Goal: Navigation & Orientation: Find specific page/section

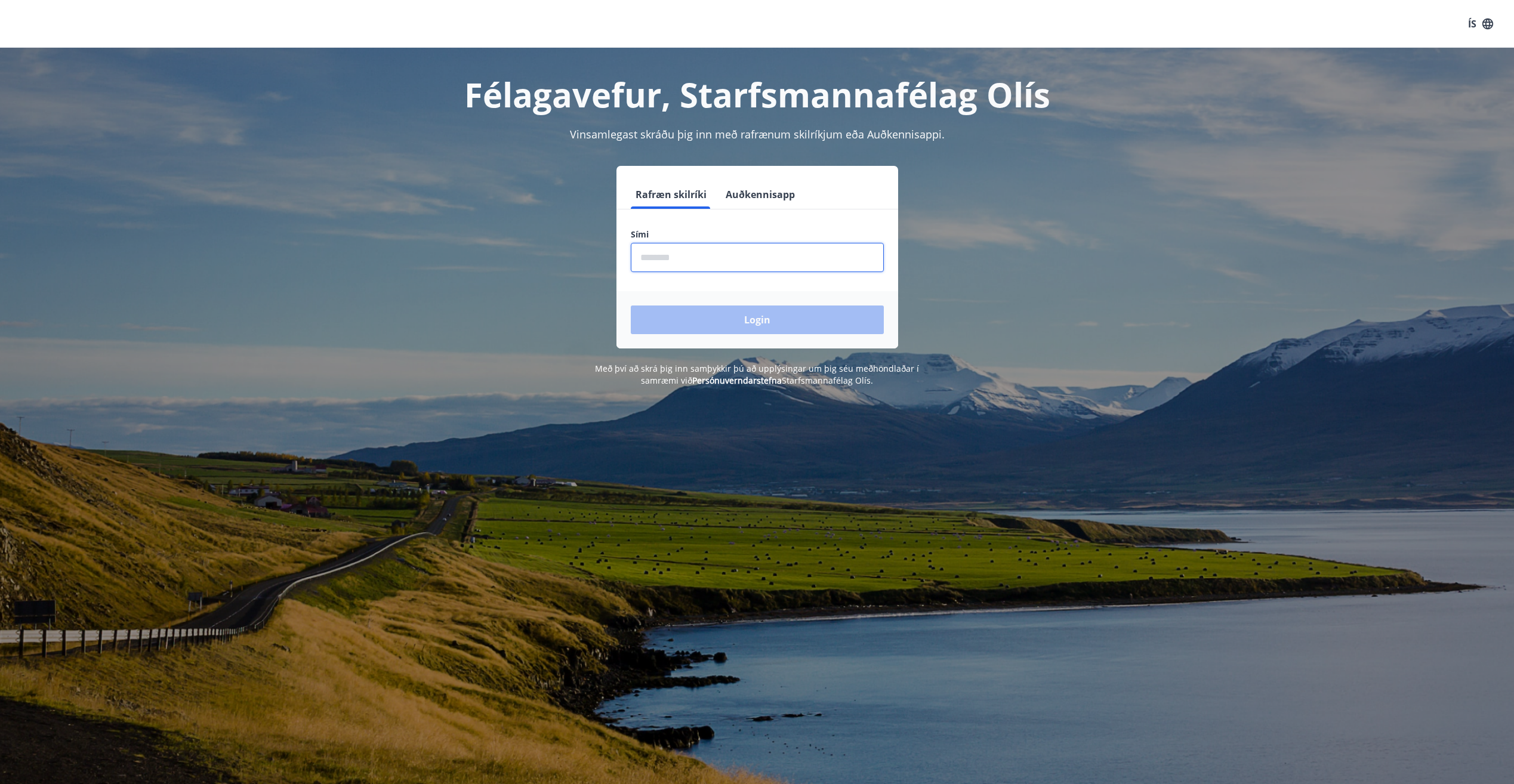
click at [659, 254] on input "phone" at bounding box center [757, 257] width 253 height 29
type input "********"
click at [630, 306] on button "Login" at bounding box center [757, 320] width 253 height 28
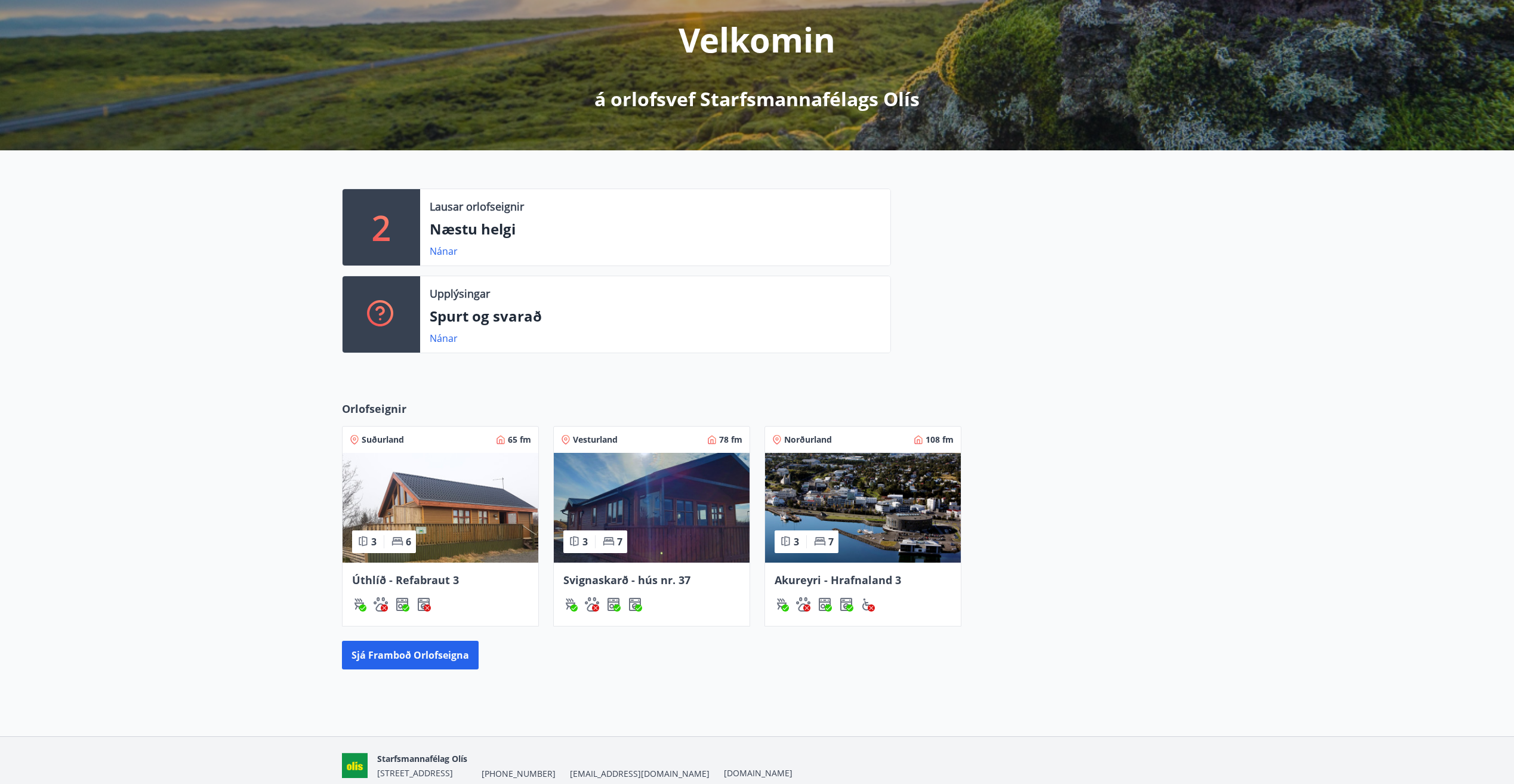
scroll to position [179, 0]
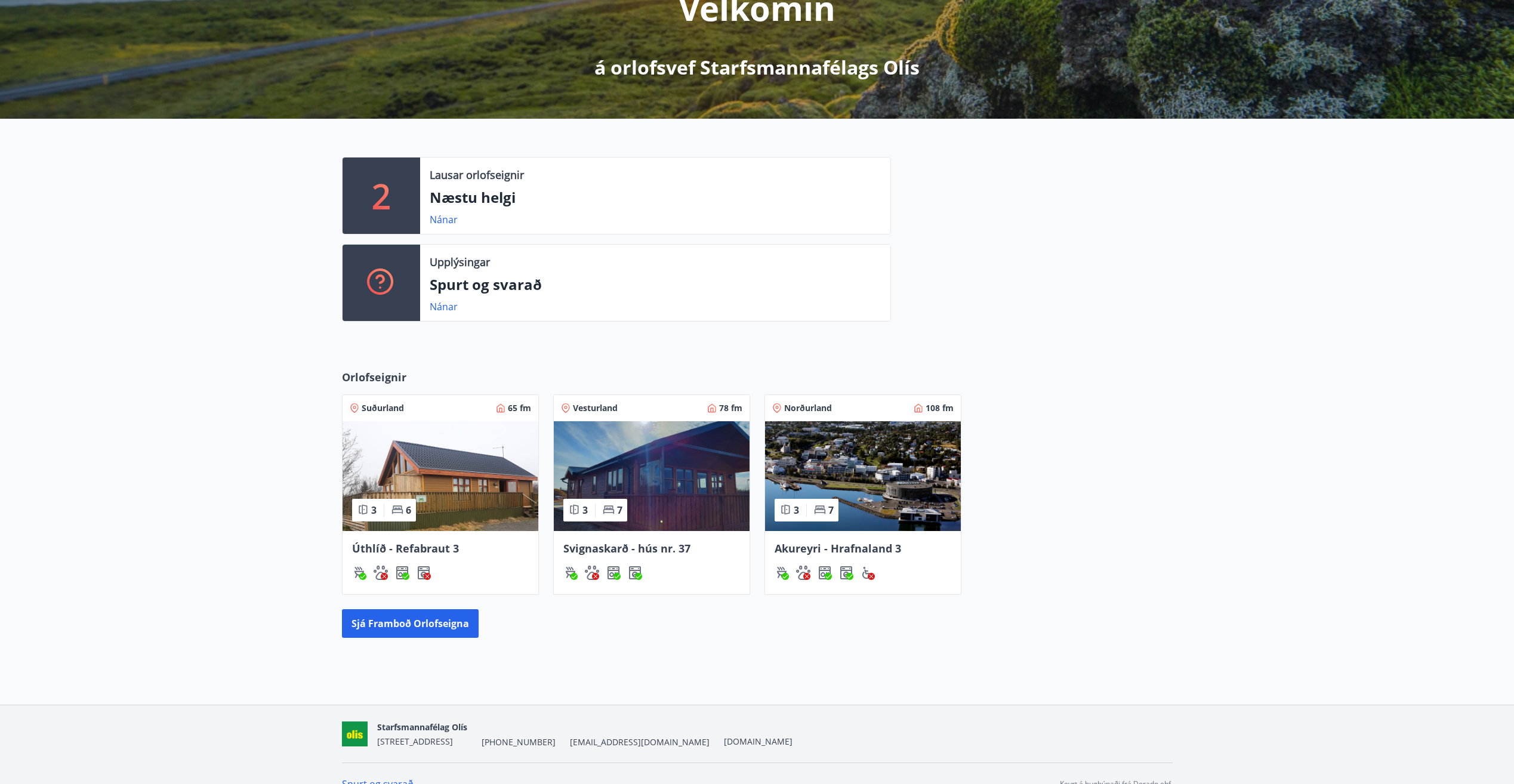
click at [656, 453] on img at bounding box center [652, 476] width 196 height 110
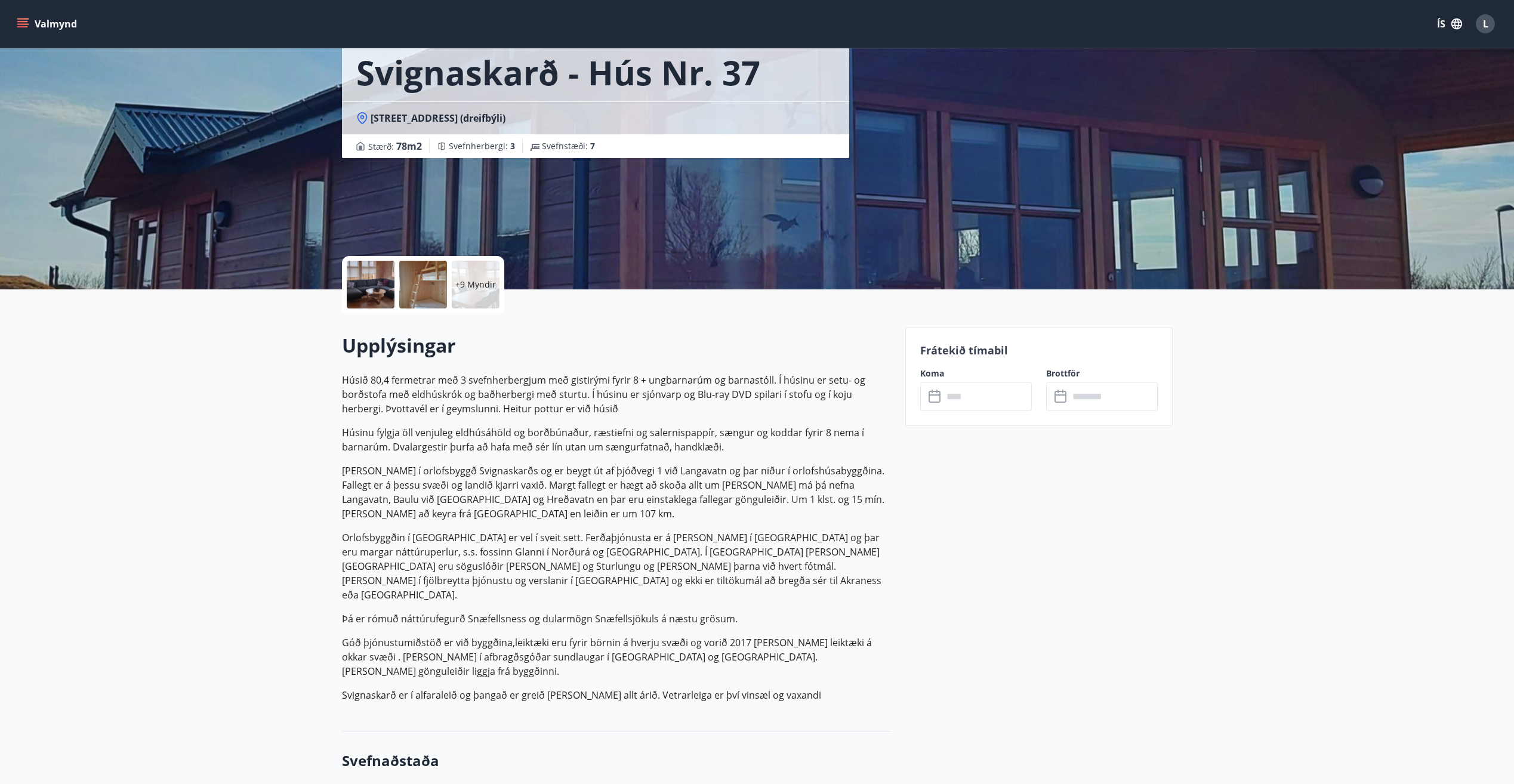
scroll to position [9, 0]
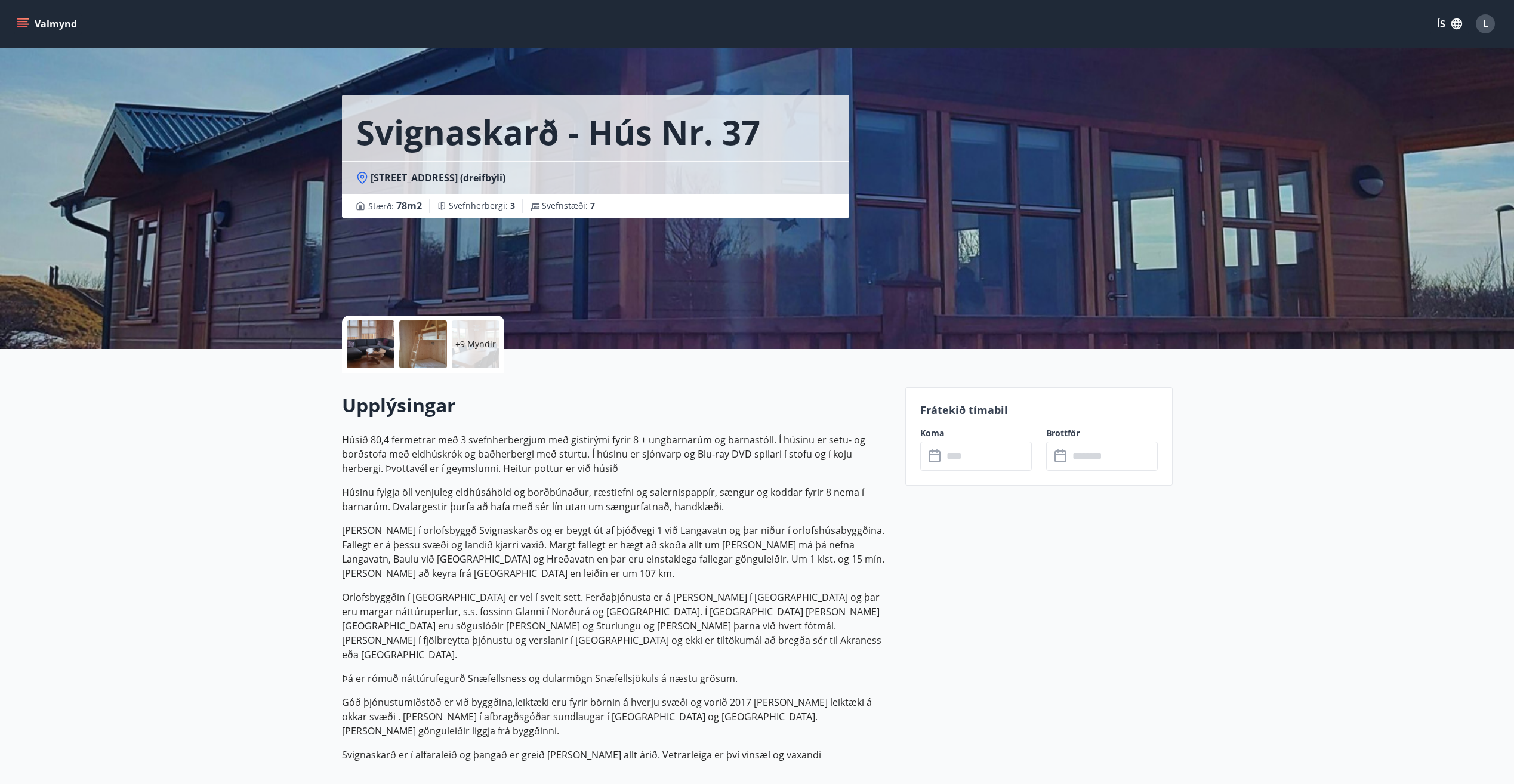
click at [477, 342] on p "+9 Myndir" at bounding box center [475, 344] width 40 height 12
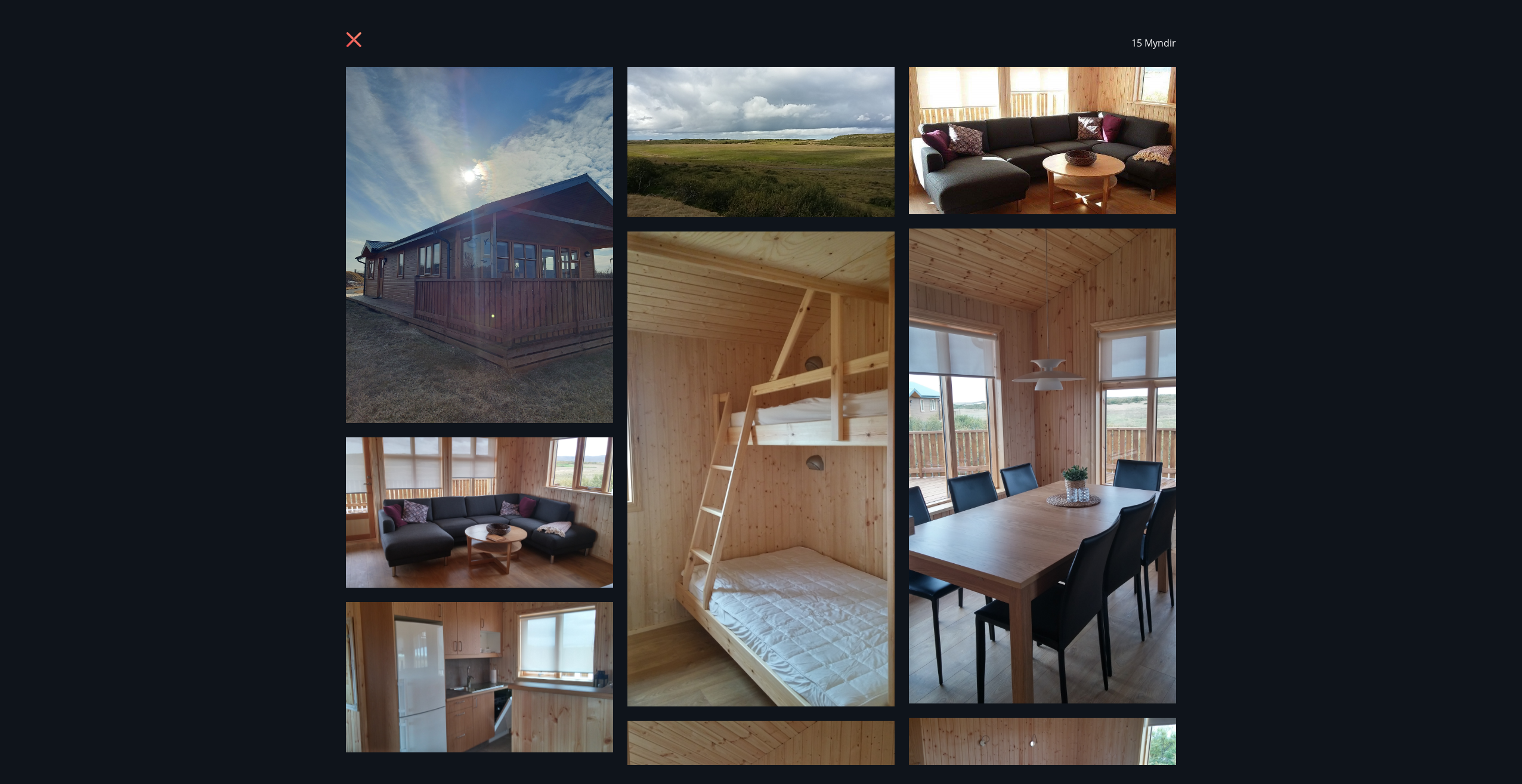
click at [1287, 618] on div "15 Myndir" at bounding box center [761, 392] width 1522 height 784
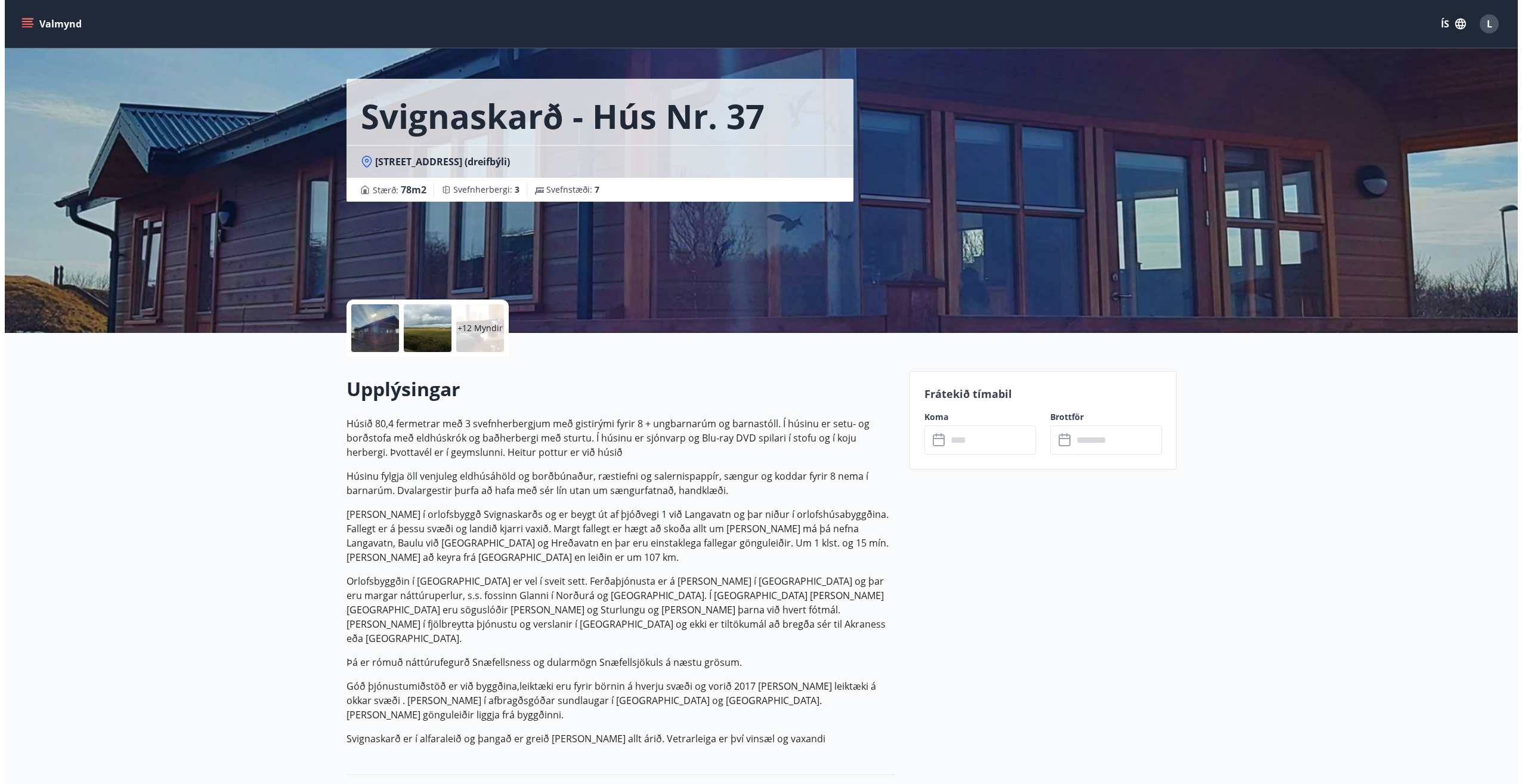
scroll to position [69, 0]
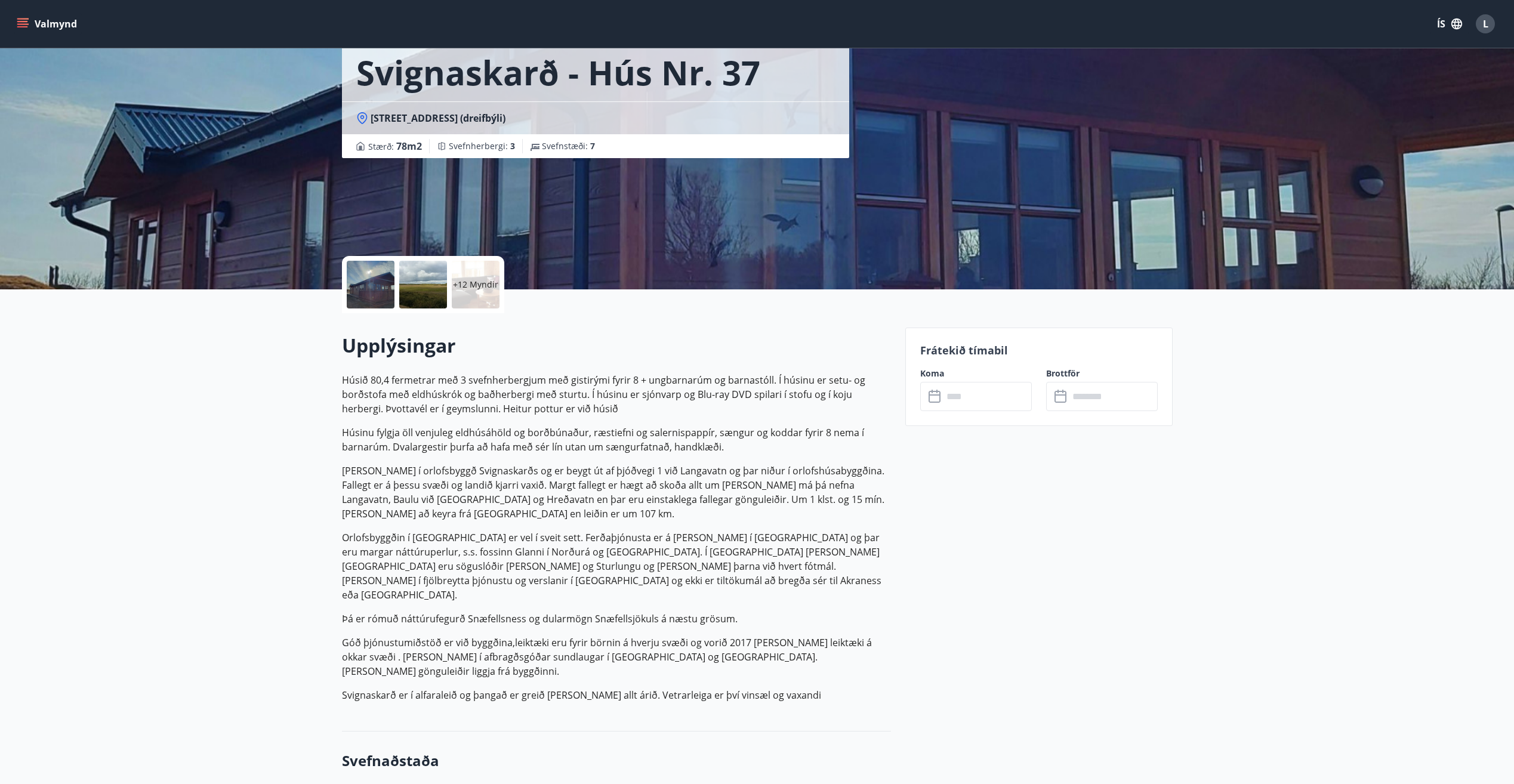
click at [399, 286] on div at bounding box center [423, 284] width 48 height 47
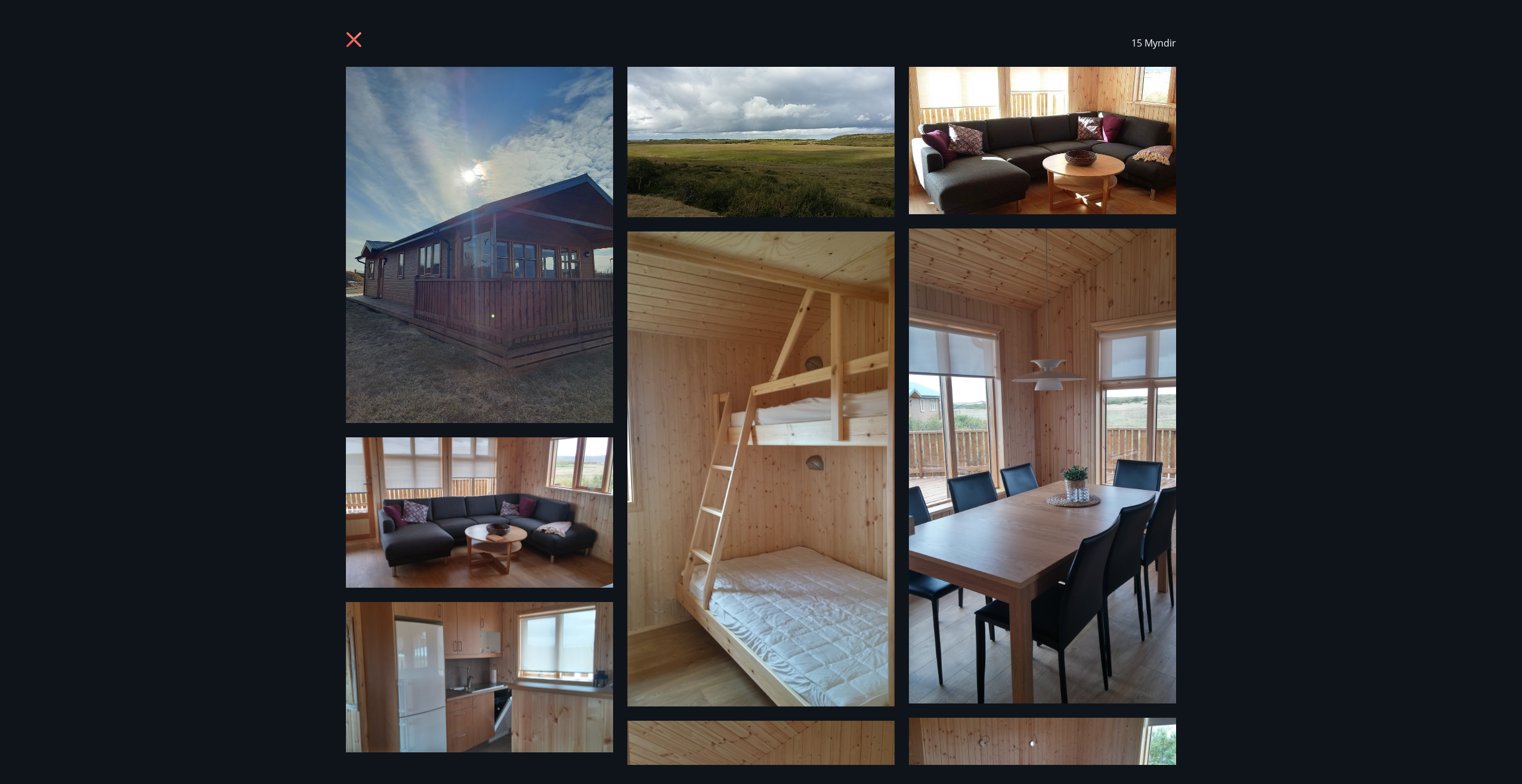
click at [475, 335] on img at bounding box center [479, 245] width 267 height 356
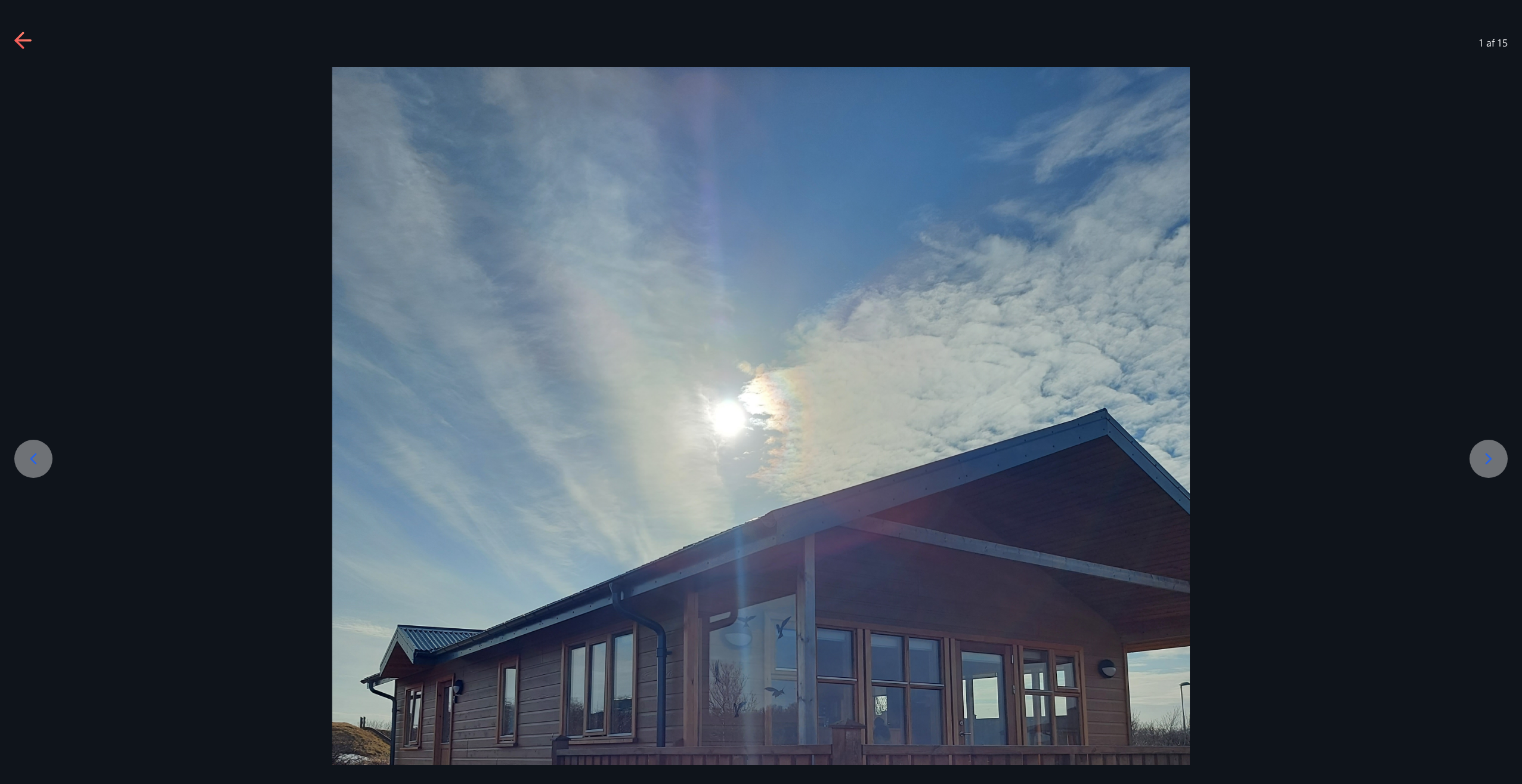
click at [1482, 454] on icon at bounding box center [1489, 459] width 19 height 19
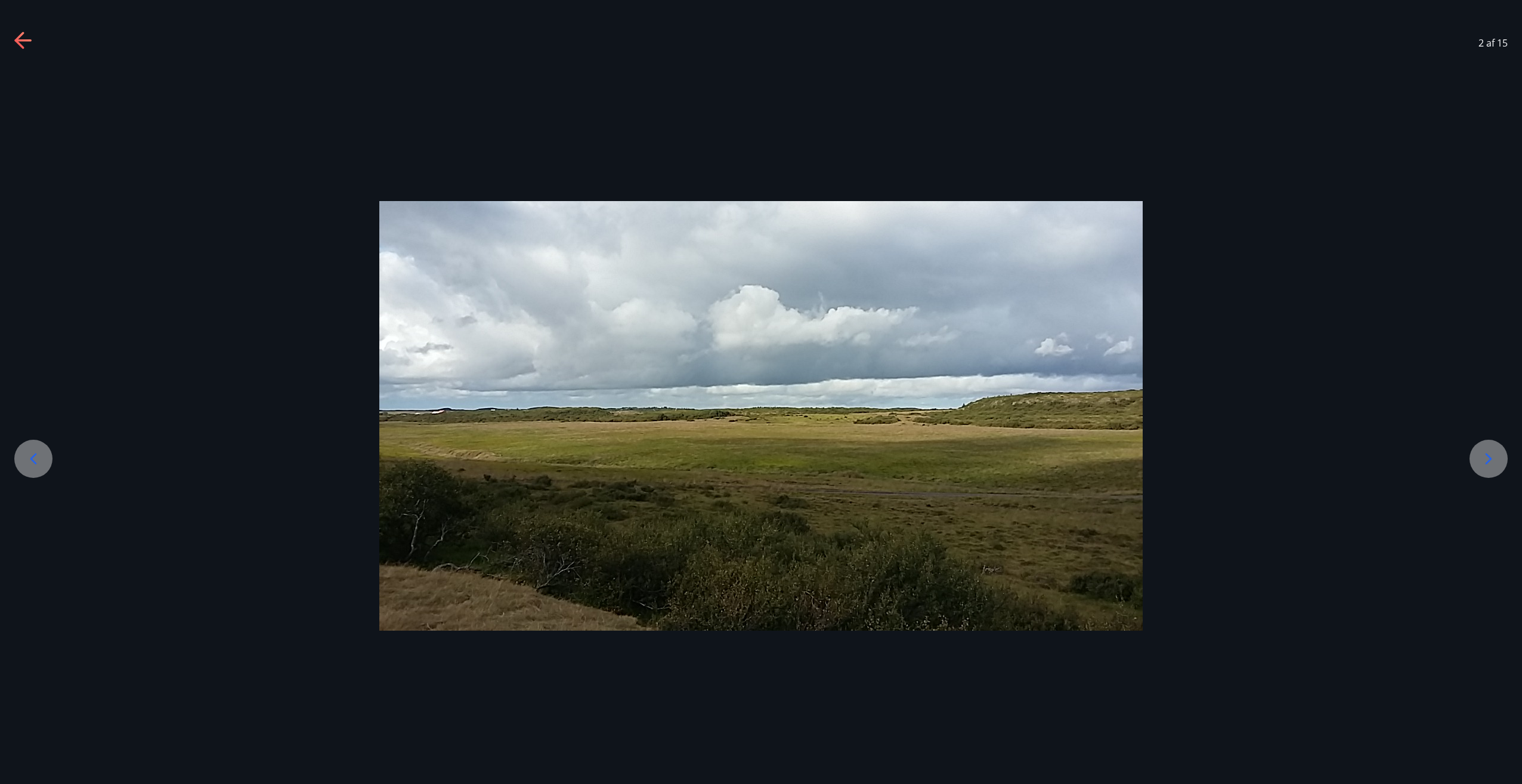
click at [1482, 454] on icon at bounding box center [1489, 459] width 19 height 19
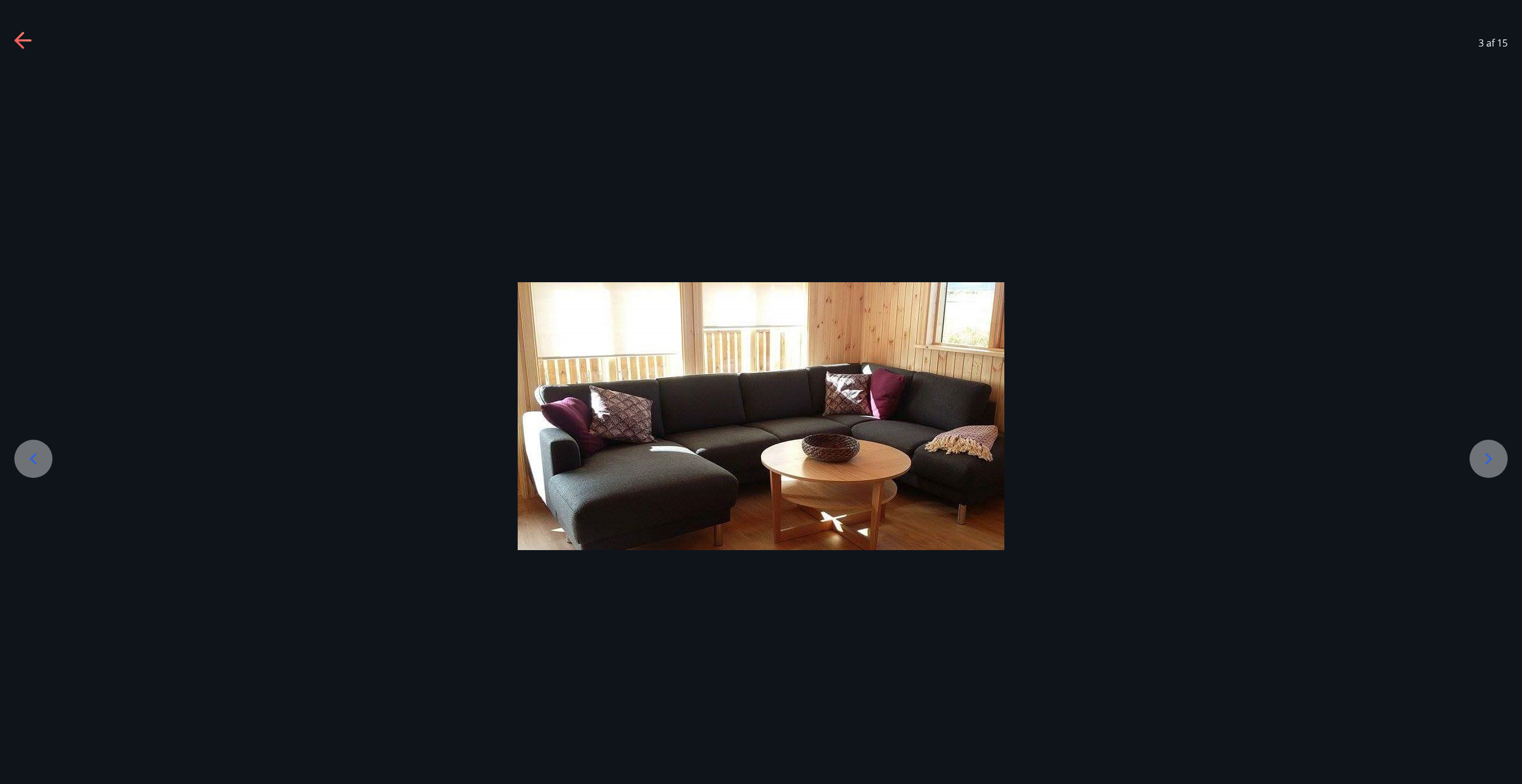
click at [1482, 454] on icon at bounding box center [1489, 459] width 19 height 19
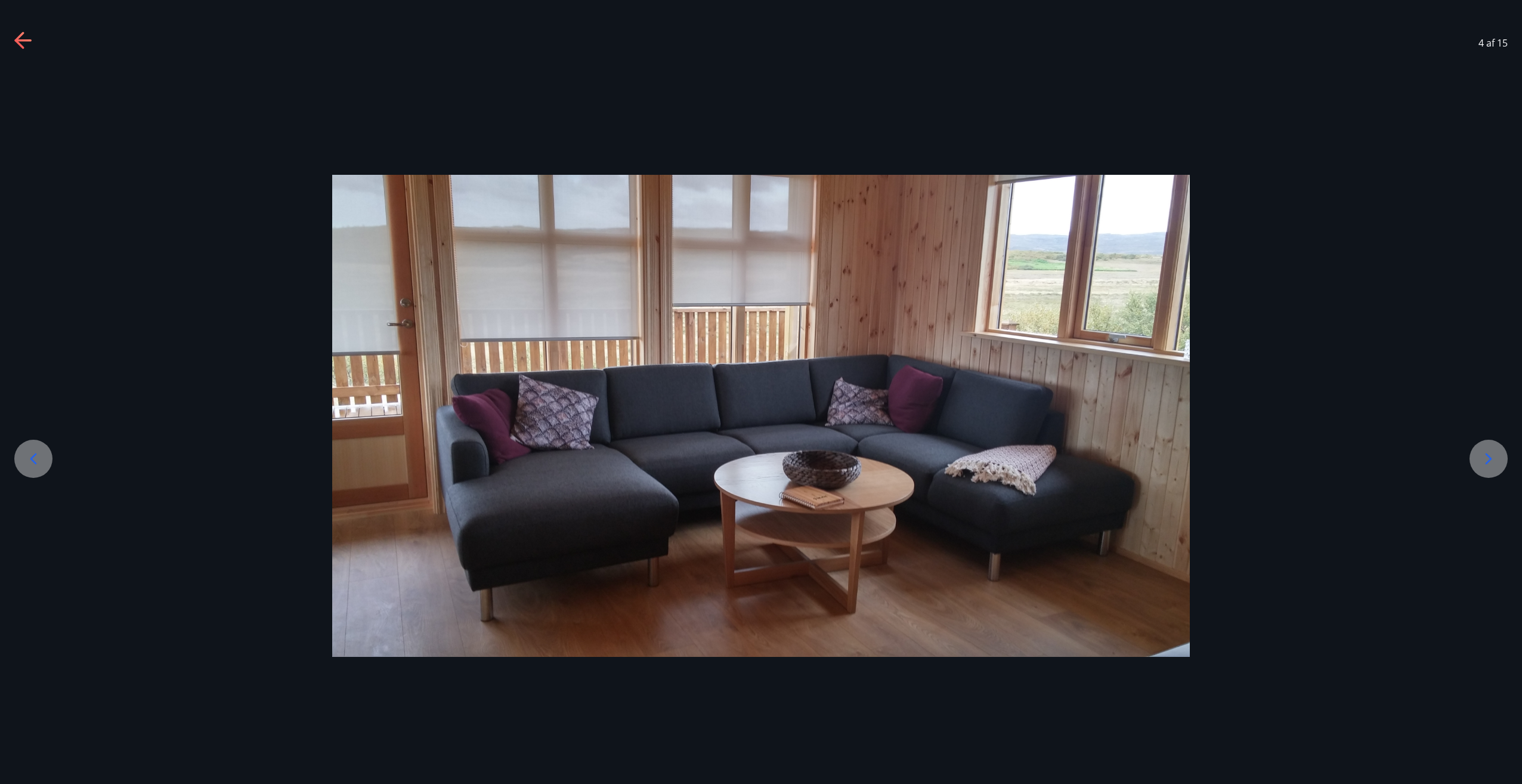
click at [1482, 454] on icon at bounding box center [1489, 459] width 19 height 19
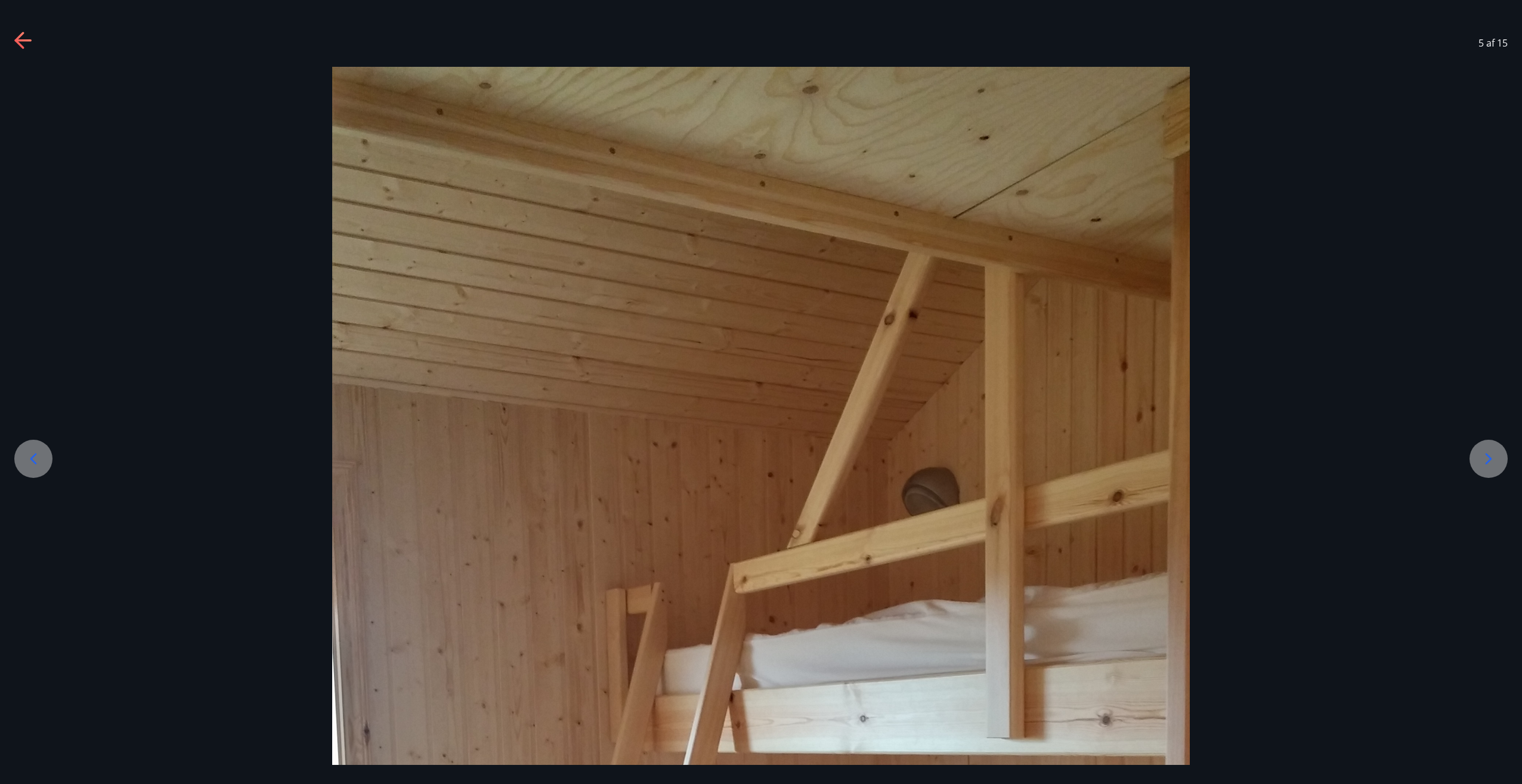
click at [1482, 454] on icon at bounding box center [1489, 459] width 19 height 19
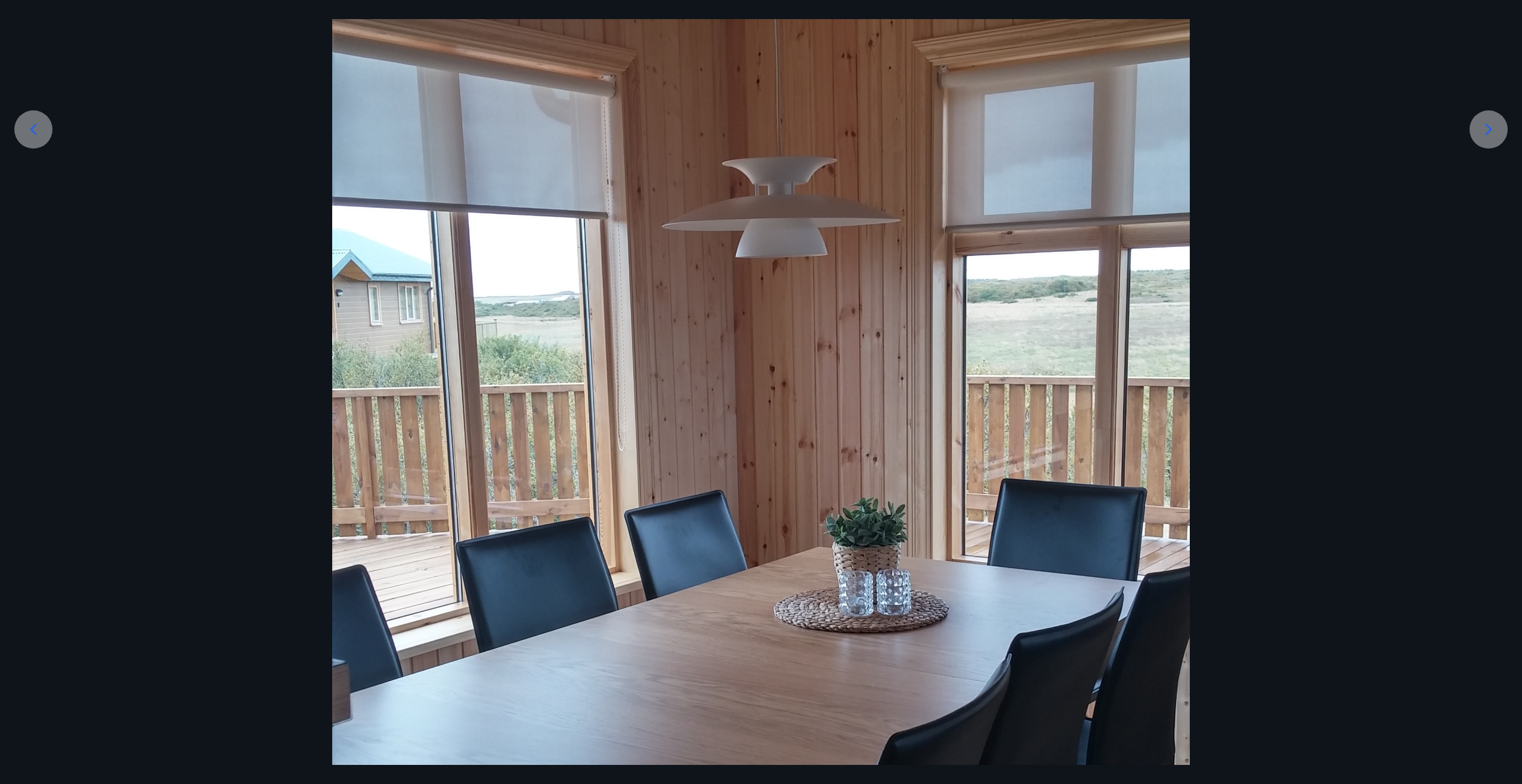
scroll to position [298, 0]
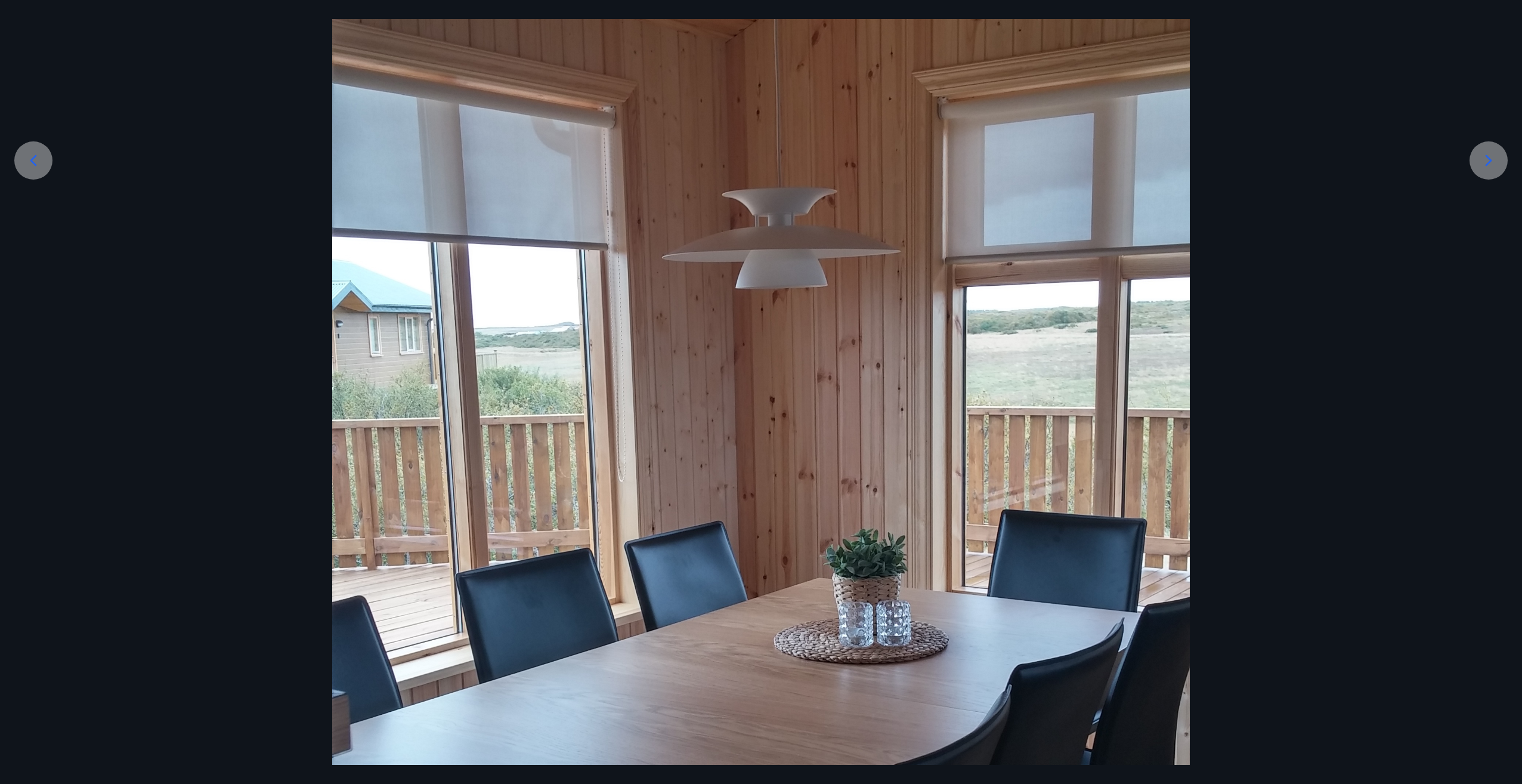
click at [1497, 172] on div at bounding box center [1489, 160] width 38 height 38
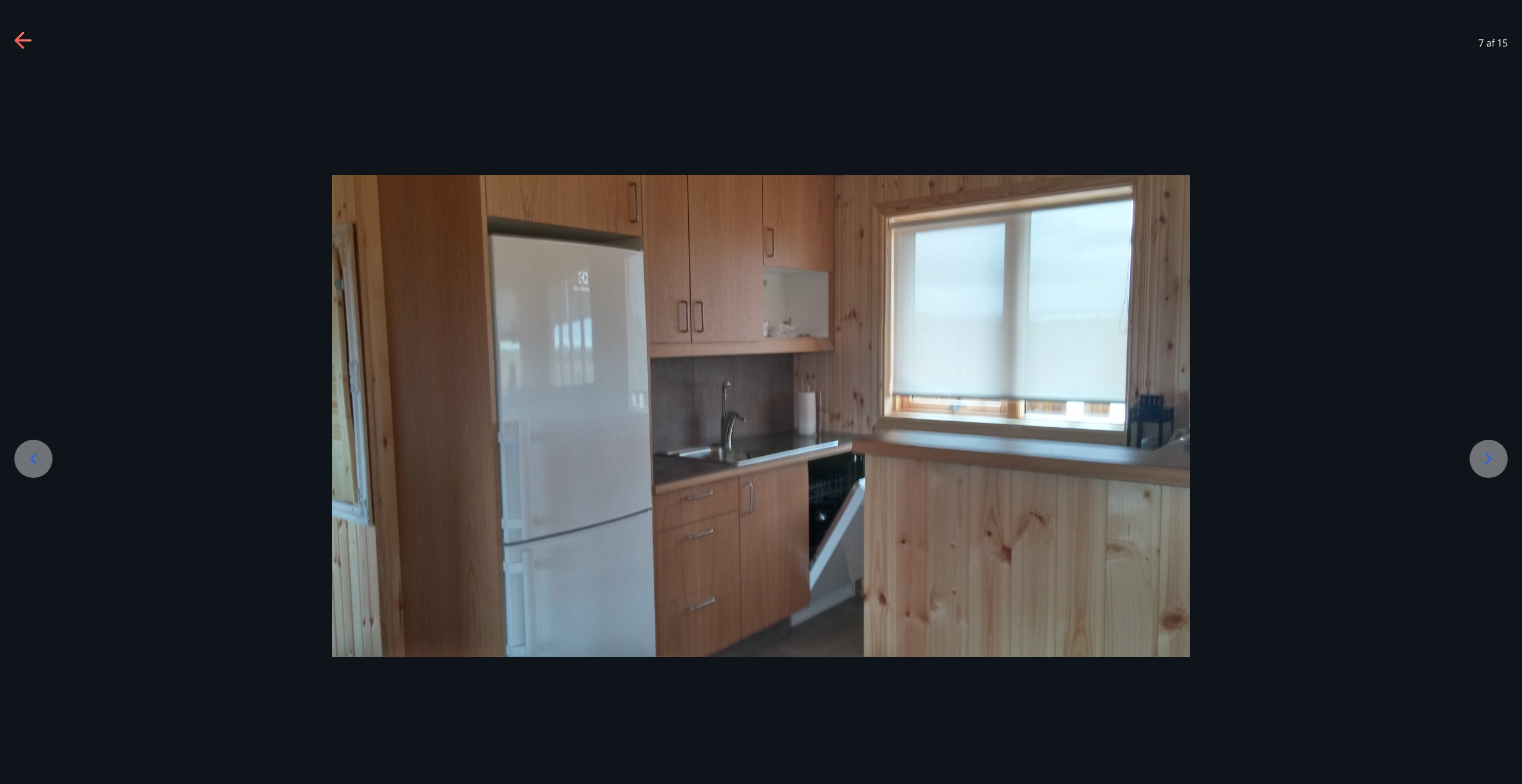
scroll to position [0, 0]
click at [1485, 447] on div at bounding box center [1489, 459] width 38 height 38
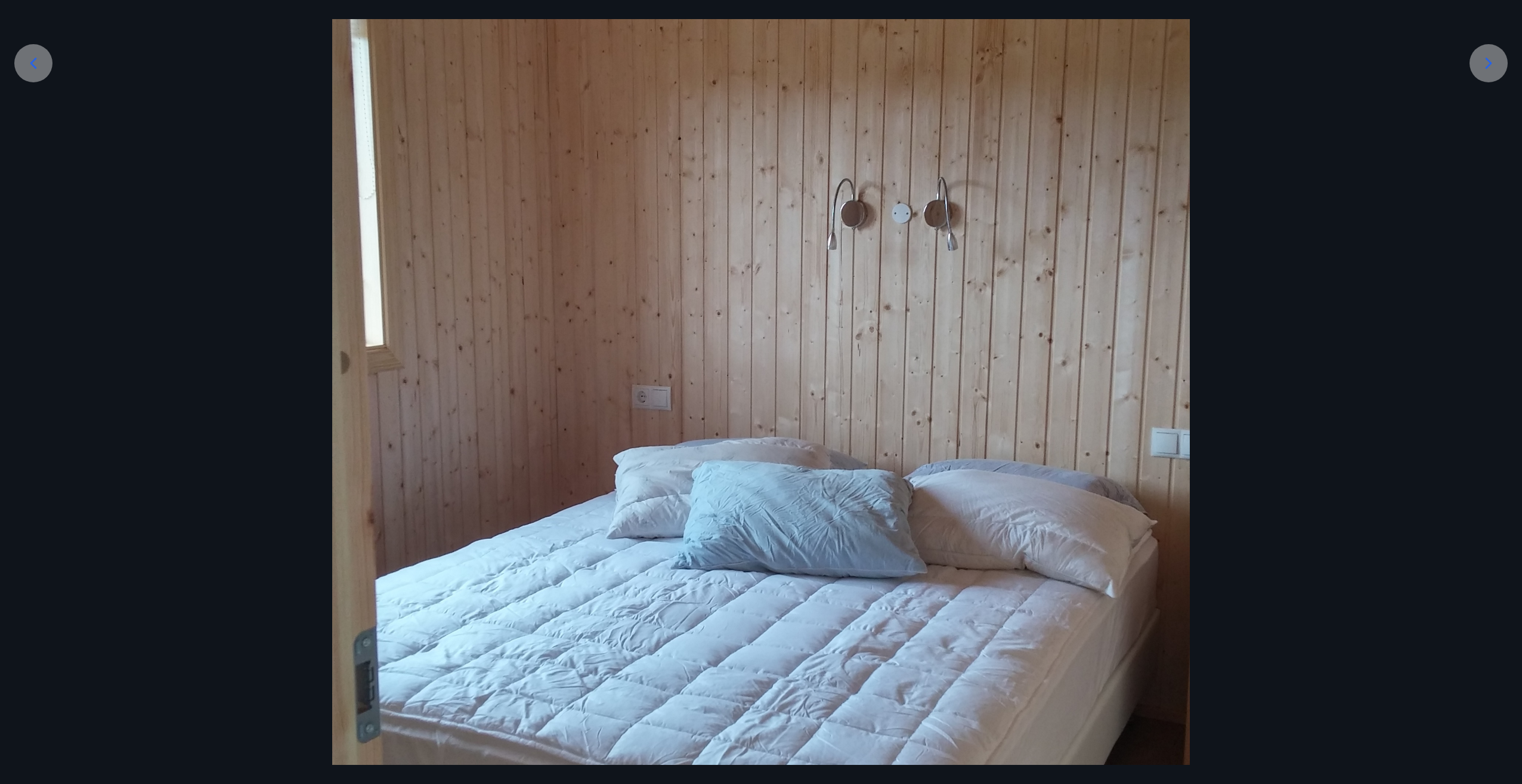
scroll to position [418, 0]
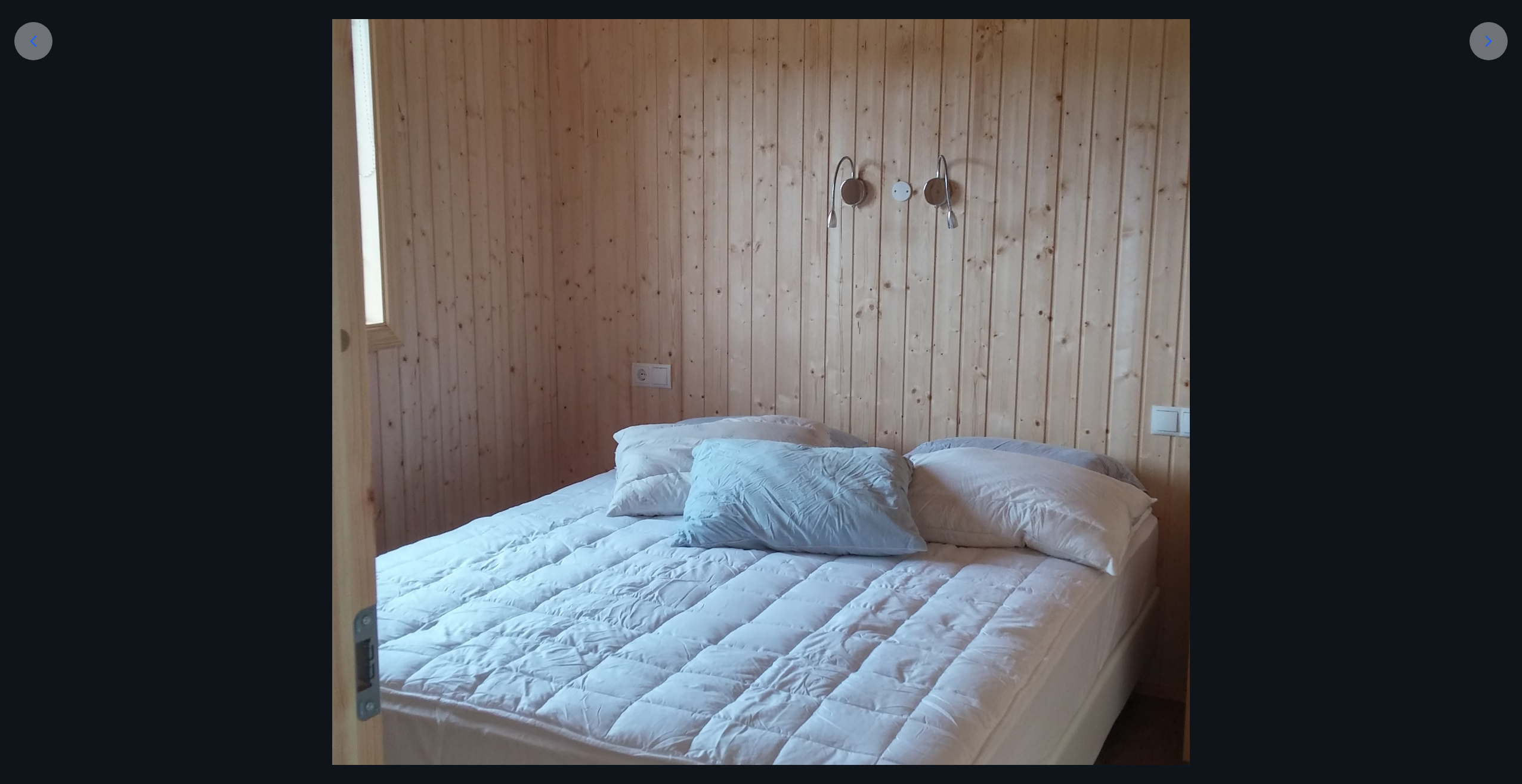
click at [1480, 53] on div at bounding box center [1489, 41] width 38 height 38
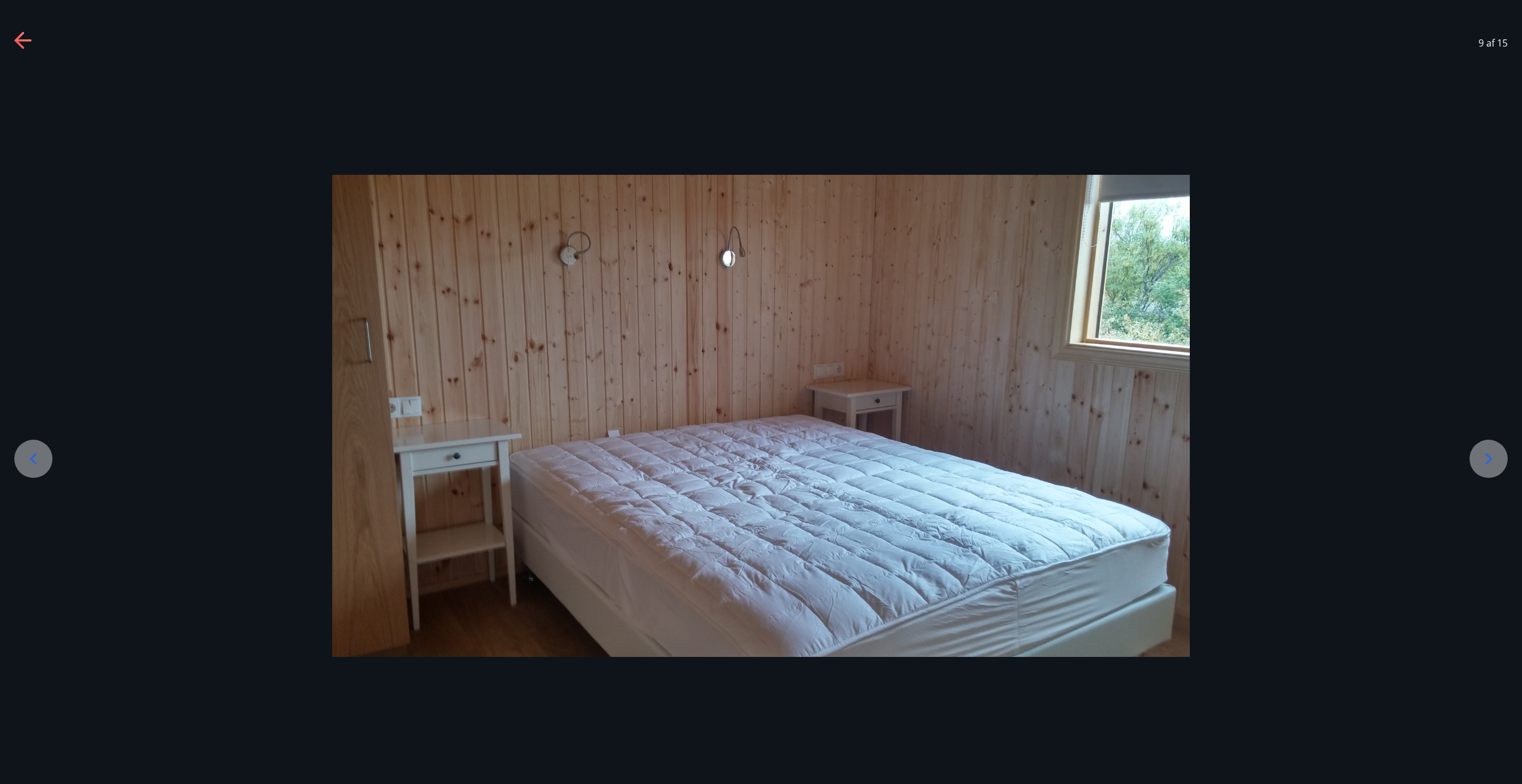
scroll to position [0, 0]
click at [1483, 450] on icon at bounding box center [1489, 459] width 19 height 19
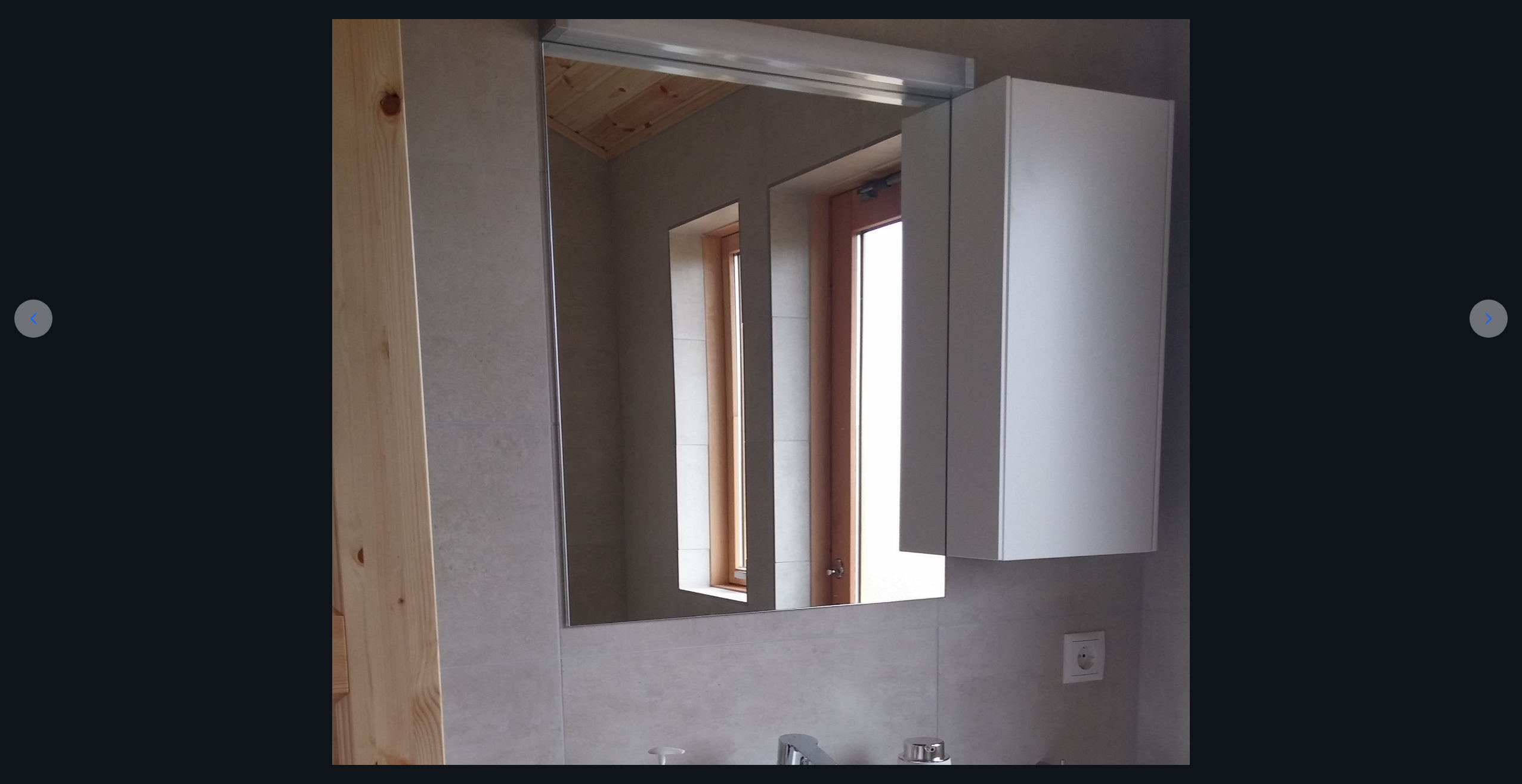
scroll to position [119, 0]
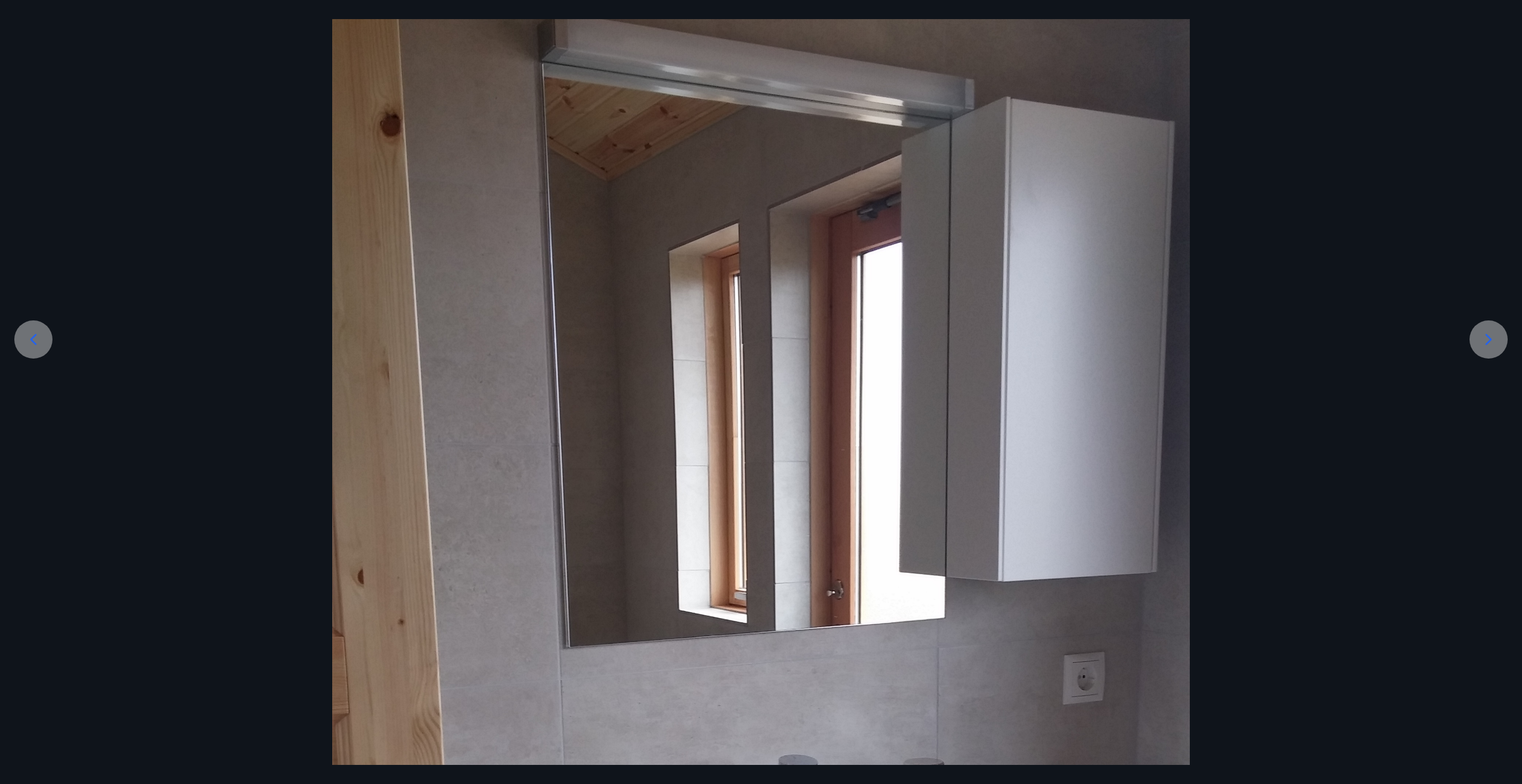
click at [1495, 348] on icon at bounding box center [1489, 339] width 19 height 19
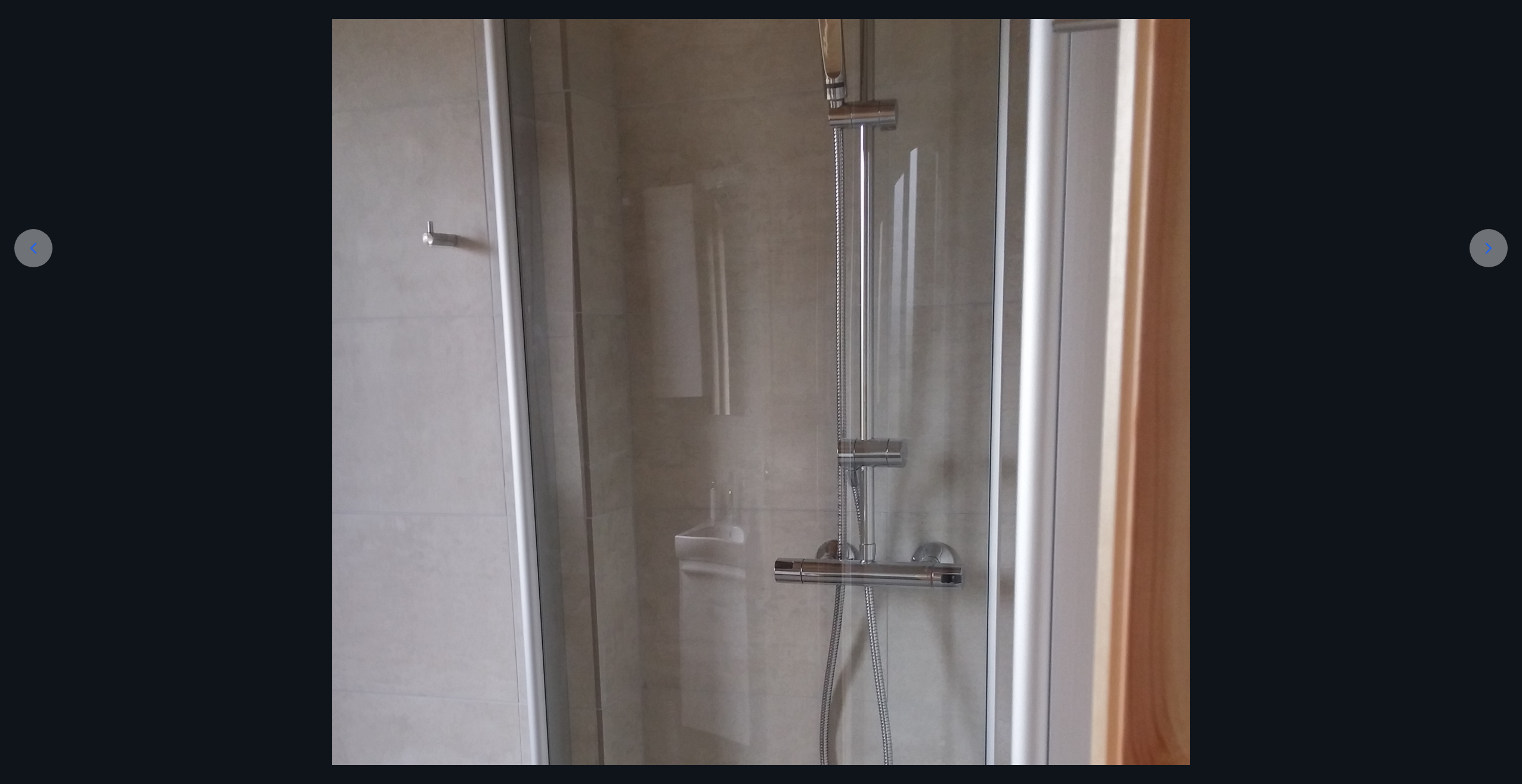
scroll to position [179, 0]
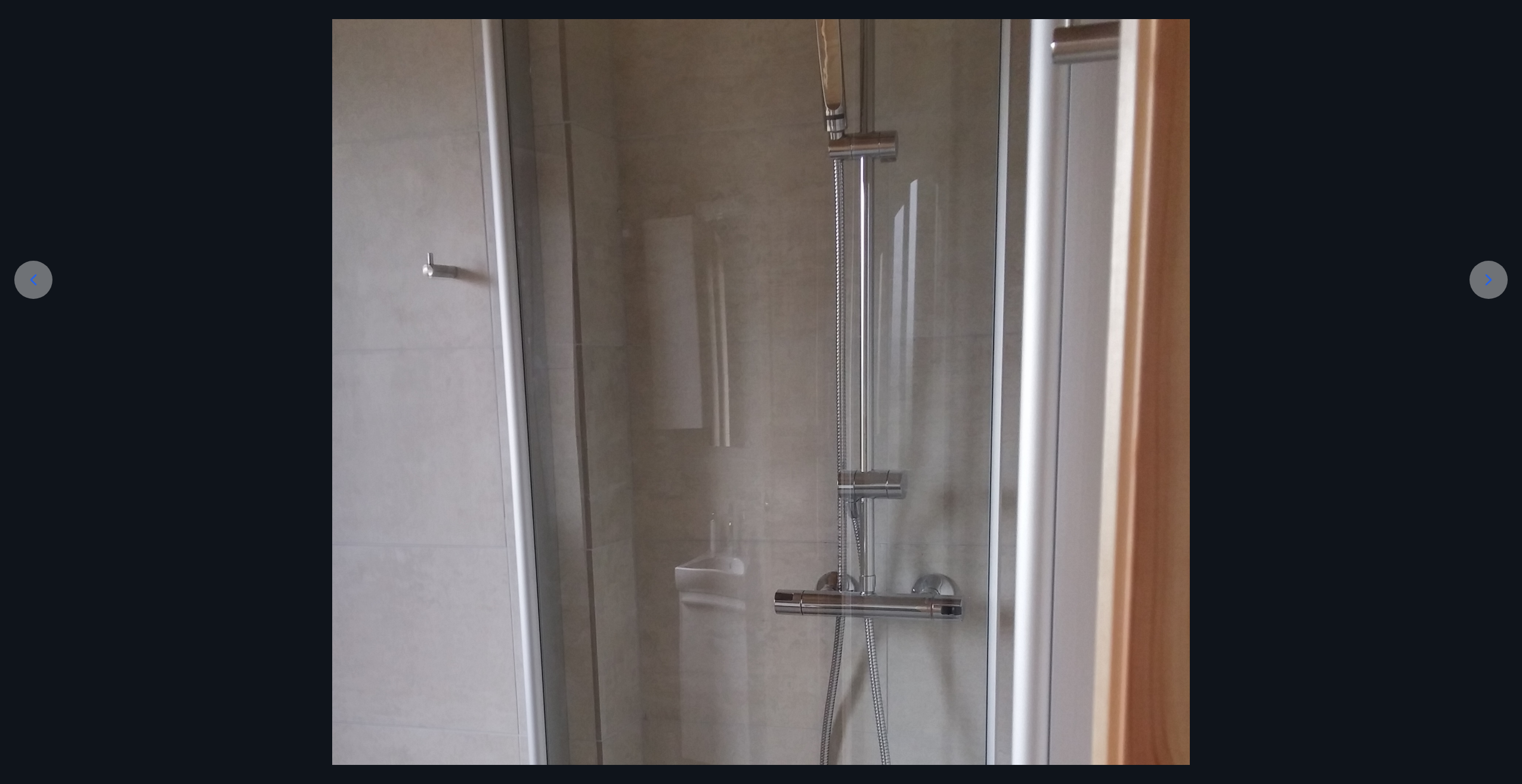
click at [1501, 287] on div at bounding box center [1489, 280] width 38 height 38
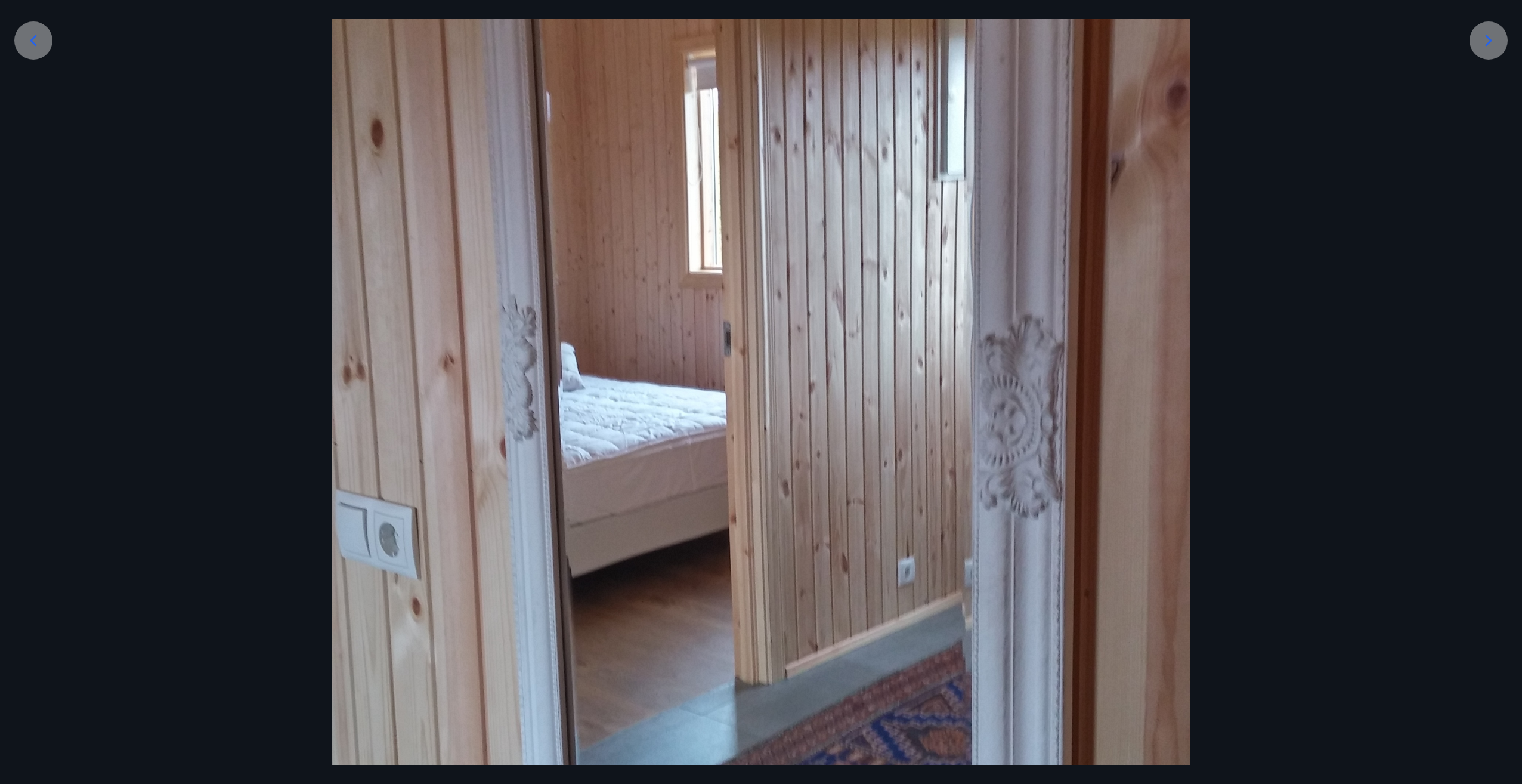
scroll to position [298, 0]
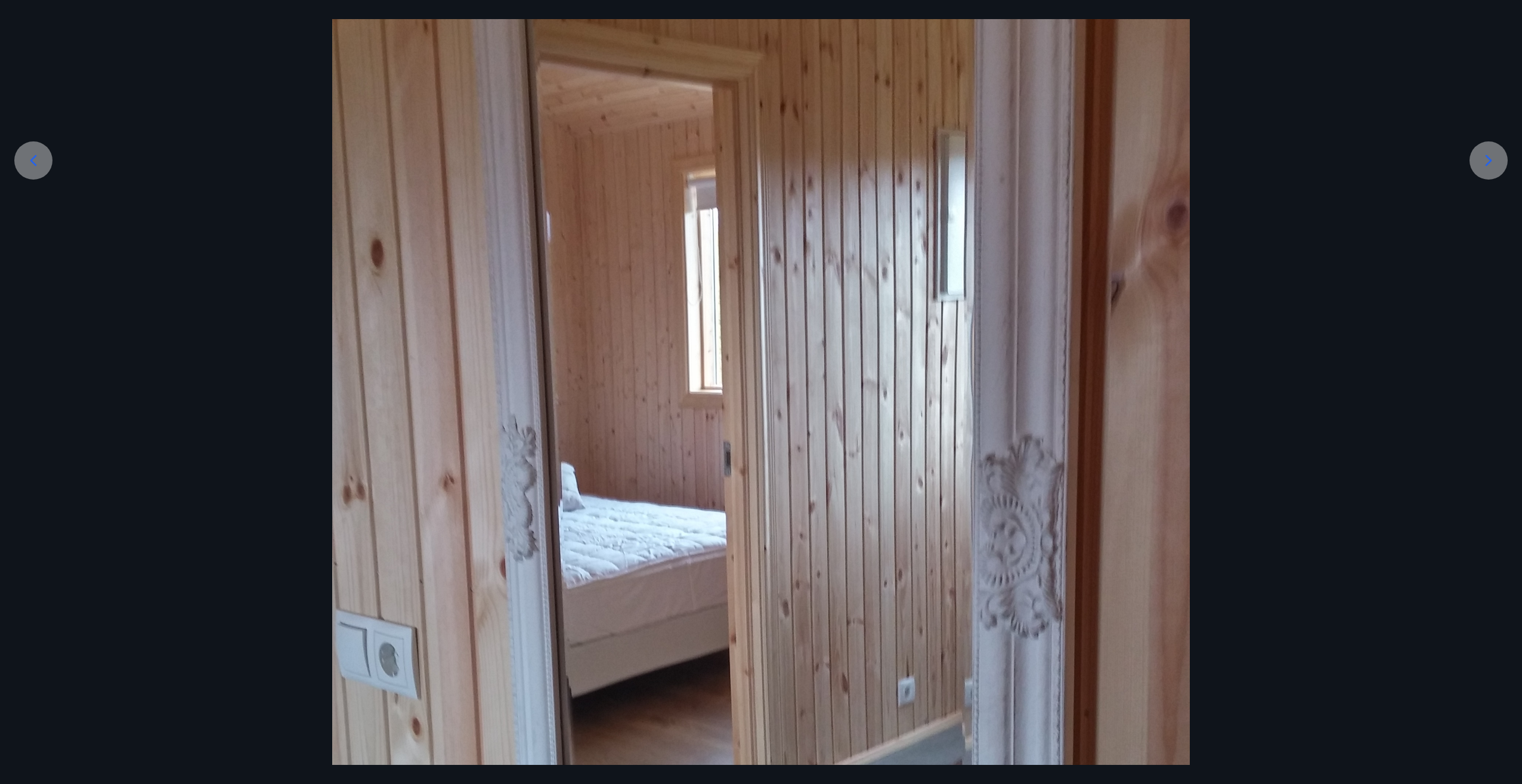
click at [1489, 156] on icon at bounding box center [1489, 160] width 19 height 19
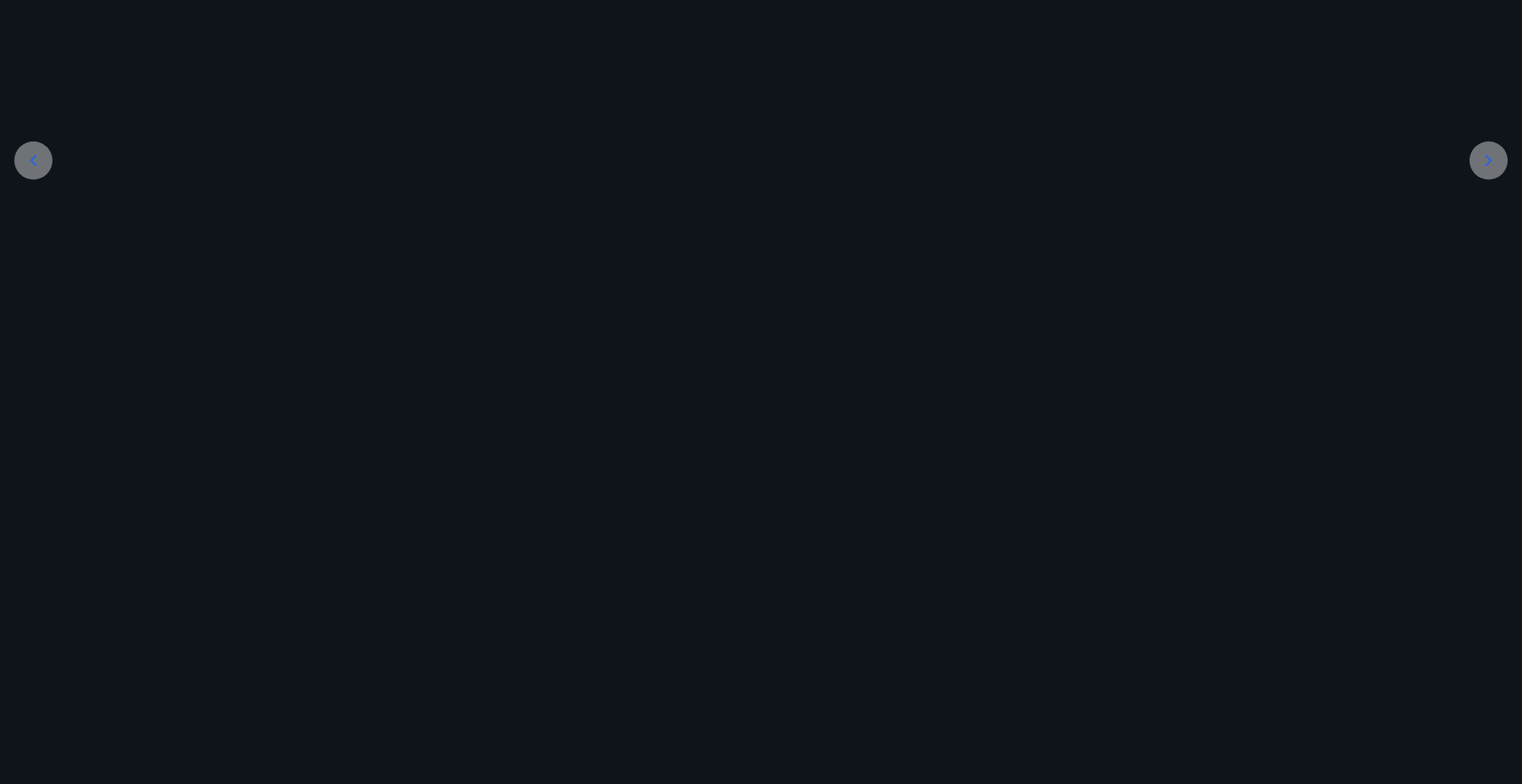
scroll to position [0, 0]
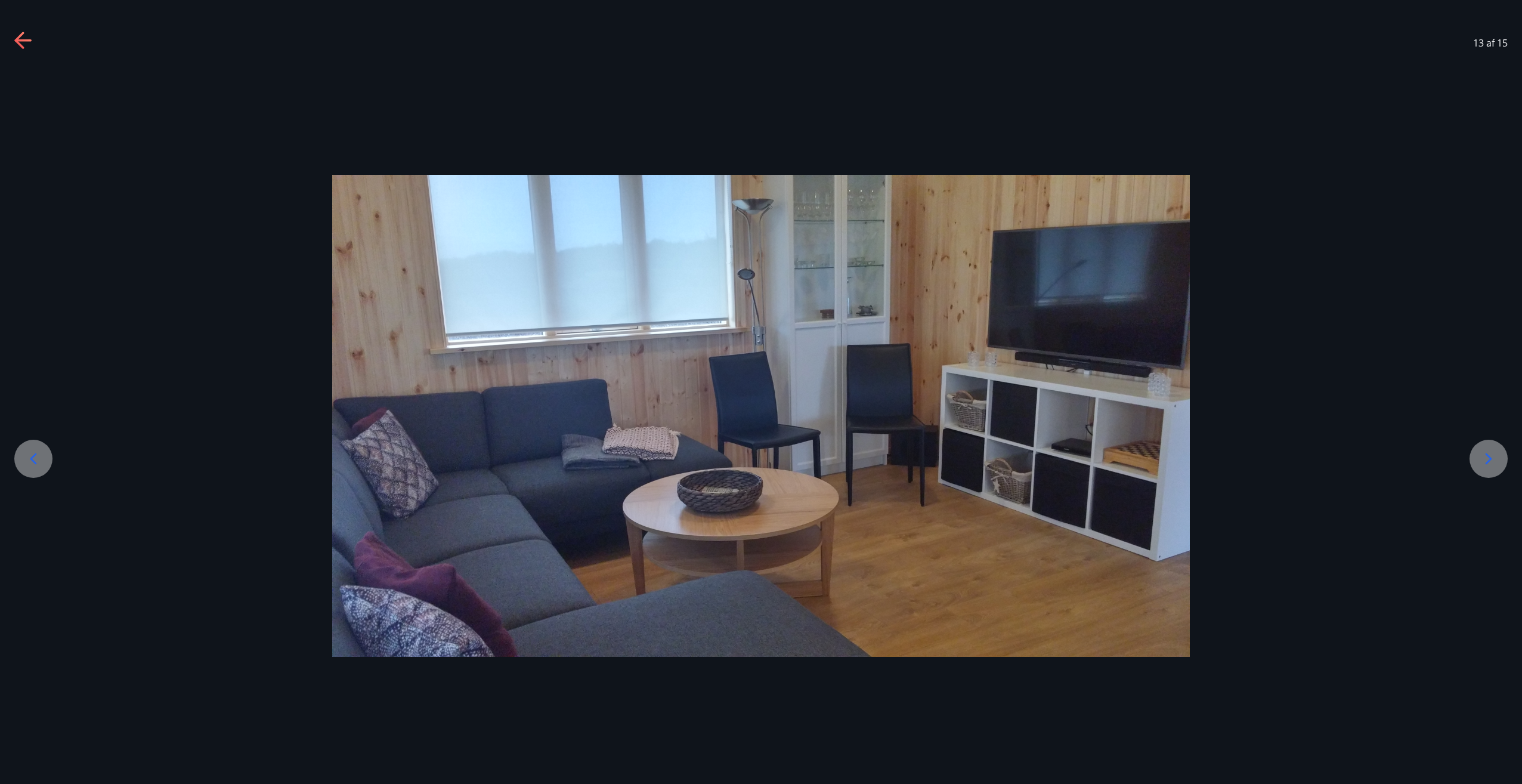
click at [1486, 457] on icon at bounding box center [1489, 459] width 19 height 19
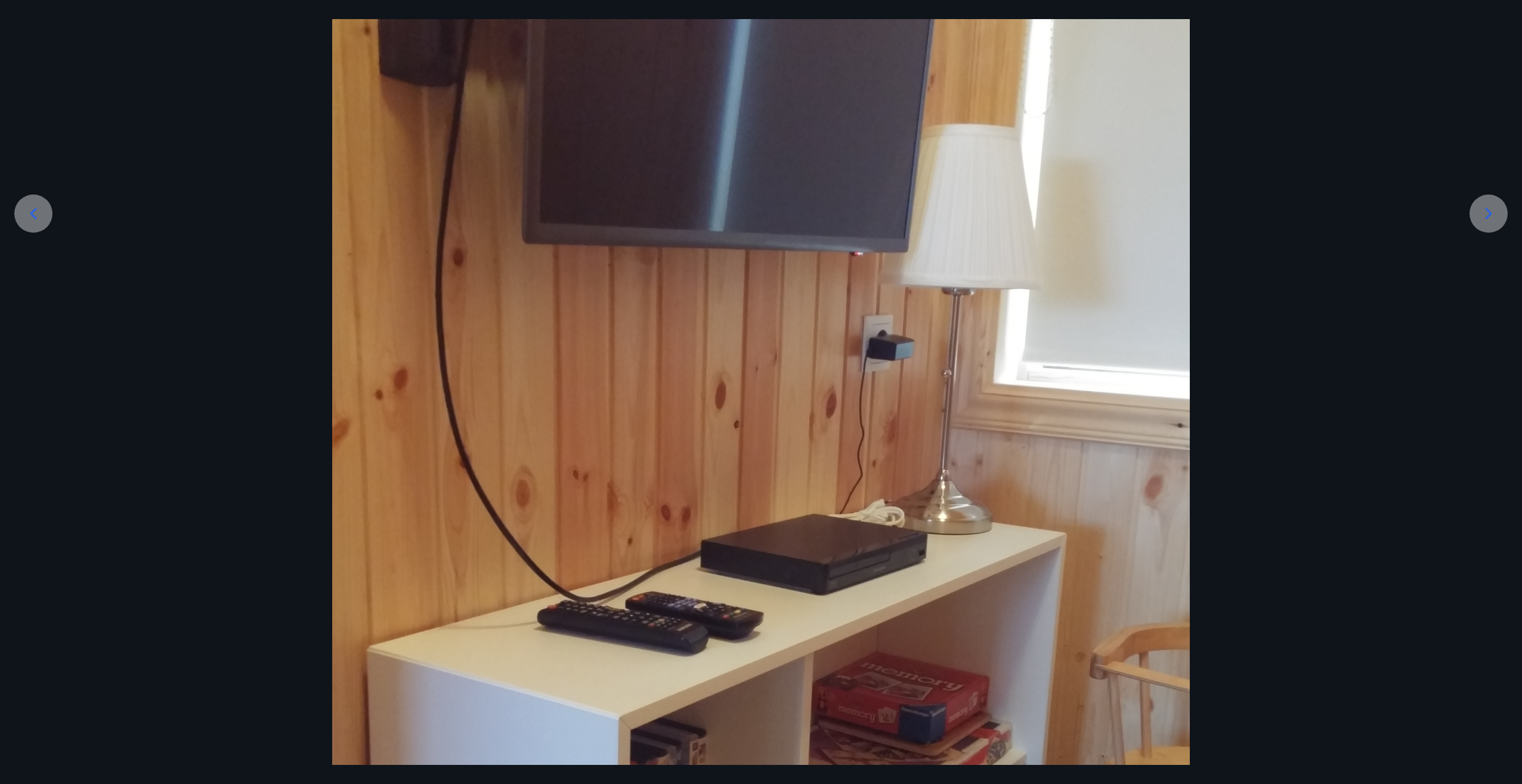
scroll to position [119, 0]
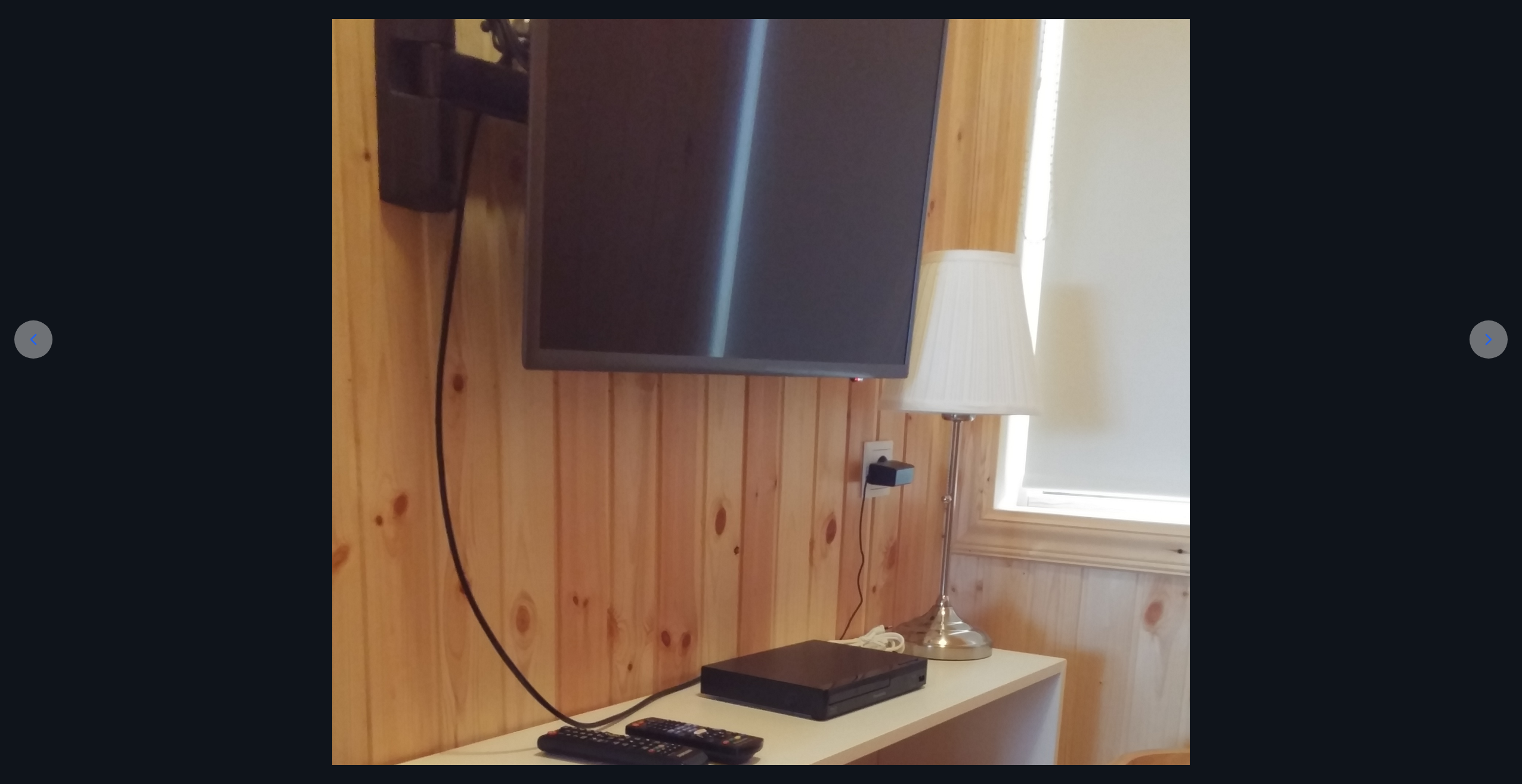
click at [1502, 347] on div at bounding box center [1489, 340] width 38 height 38
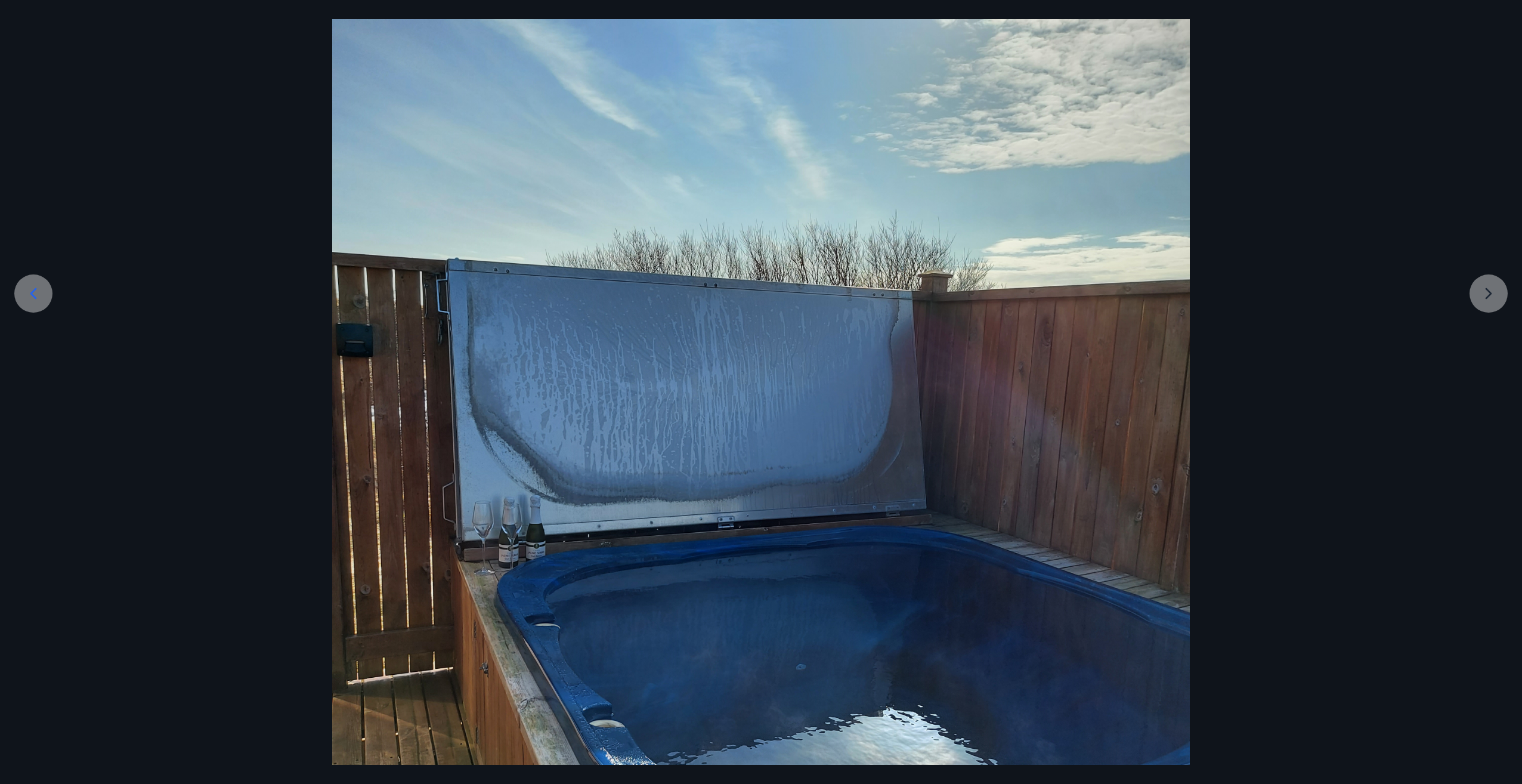
scroll to position [298, 0]
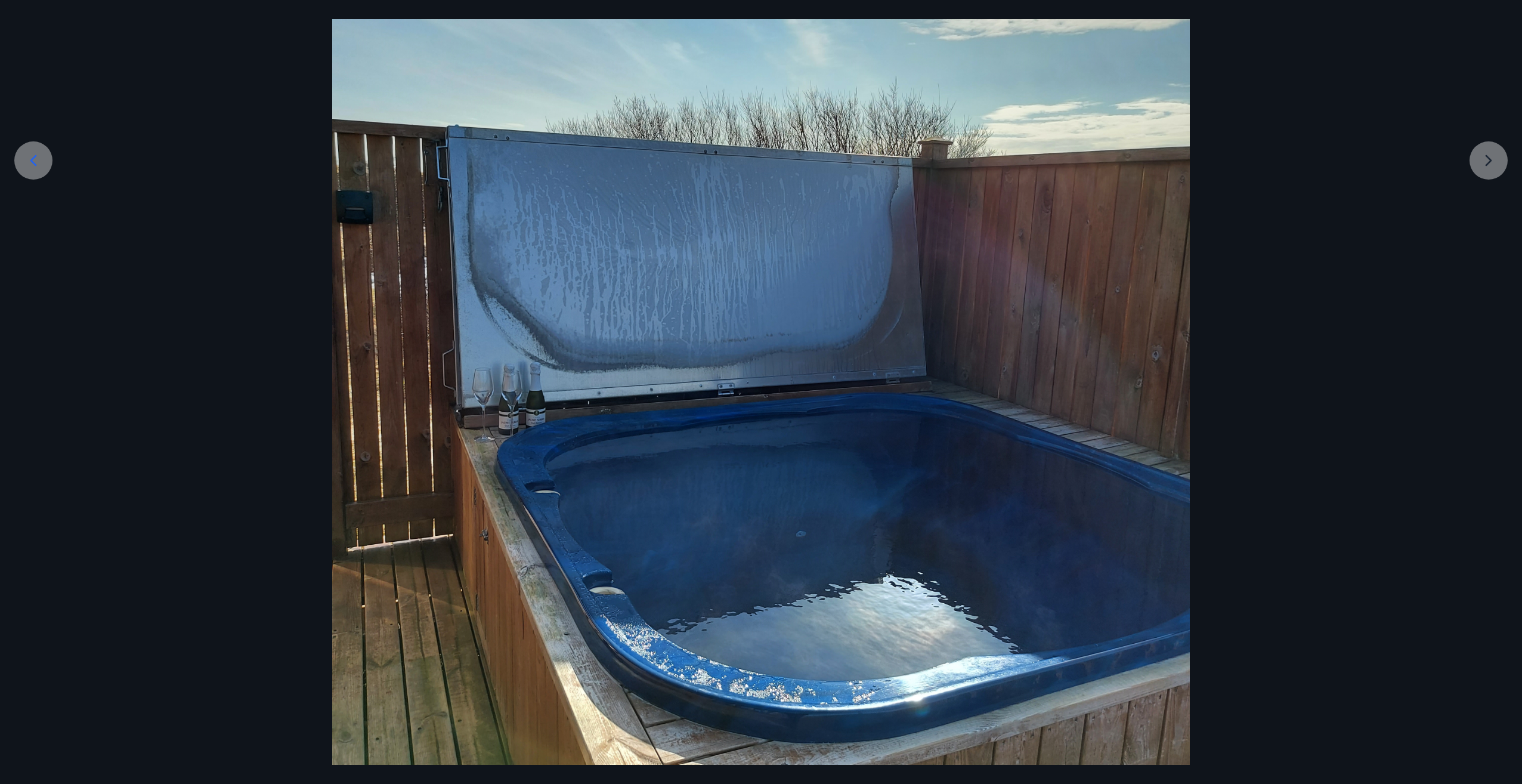
click at [1479, 164] on div at bounding box center [761, 340] width 1522 height 1143
click at [1479, 174] on div at bounding box center [761, 340] width 1522 height 1143
click at [199, 348] on div at bounding box center [761, 340] width 1522 height 1143
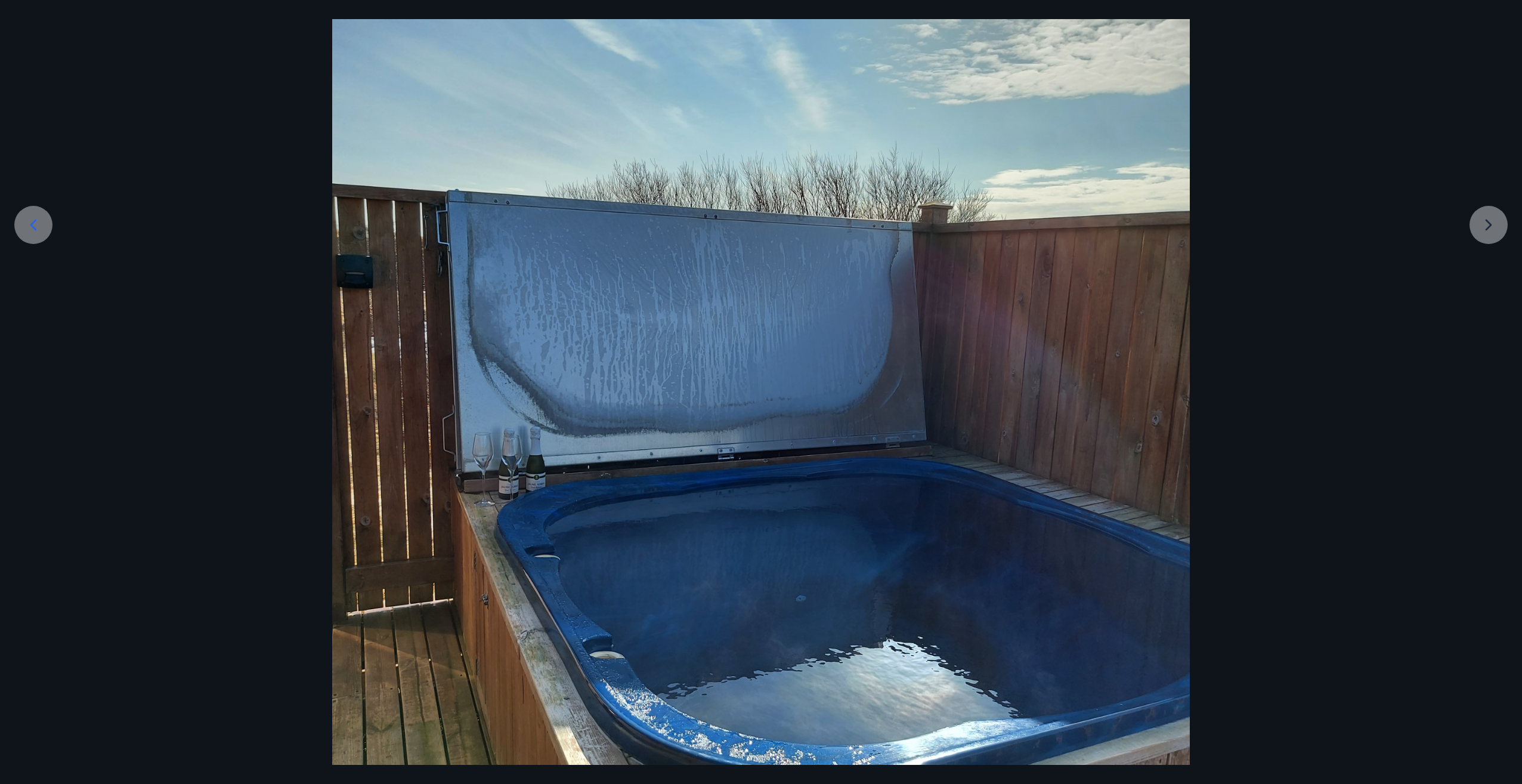
scroll to position [0, 0]
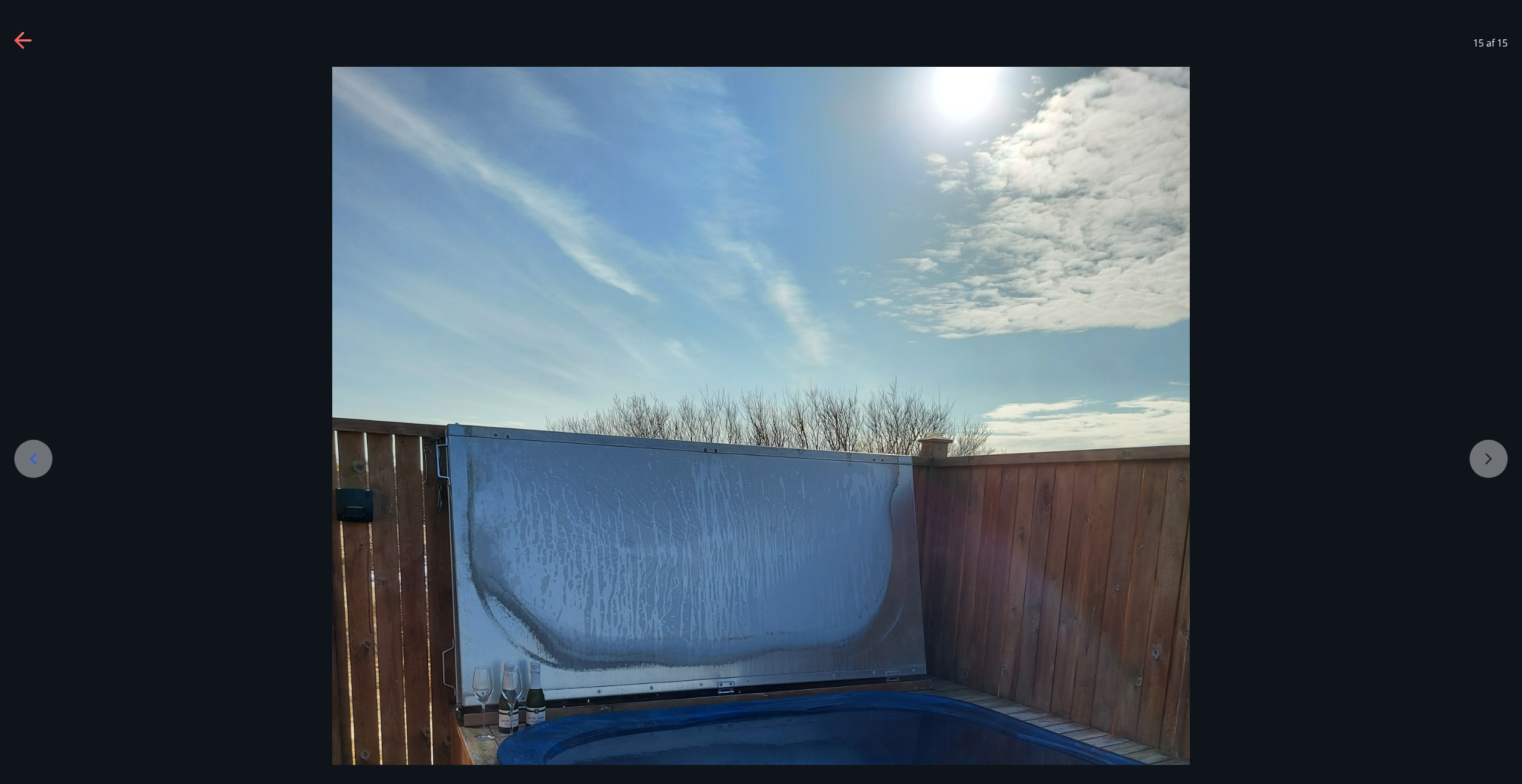
click at [17, 36] on icon at bounding box center [23, 41] width 19 height 19
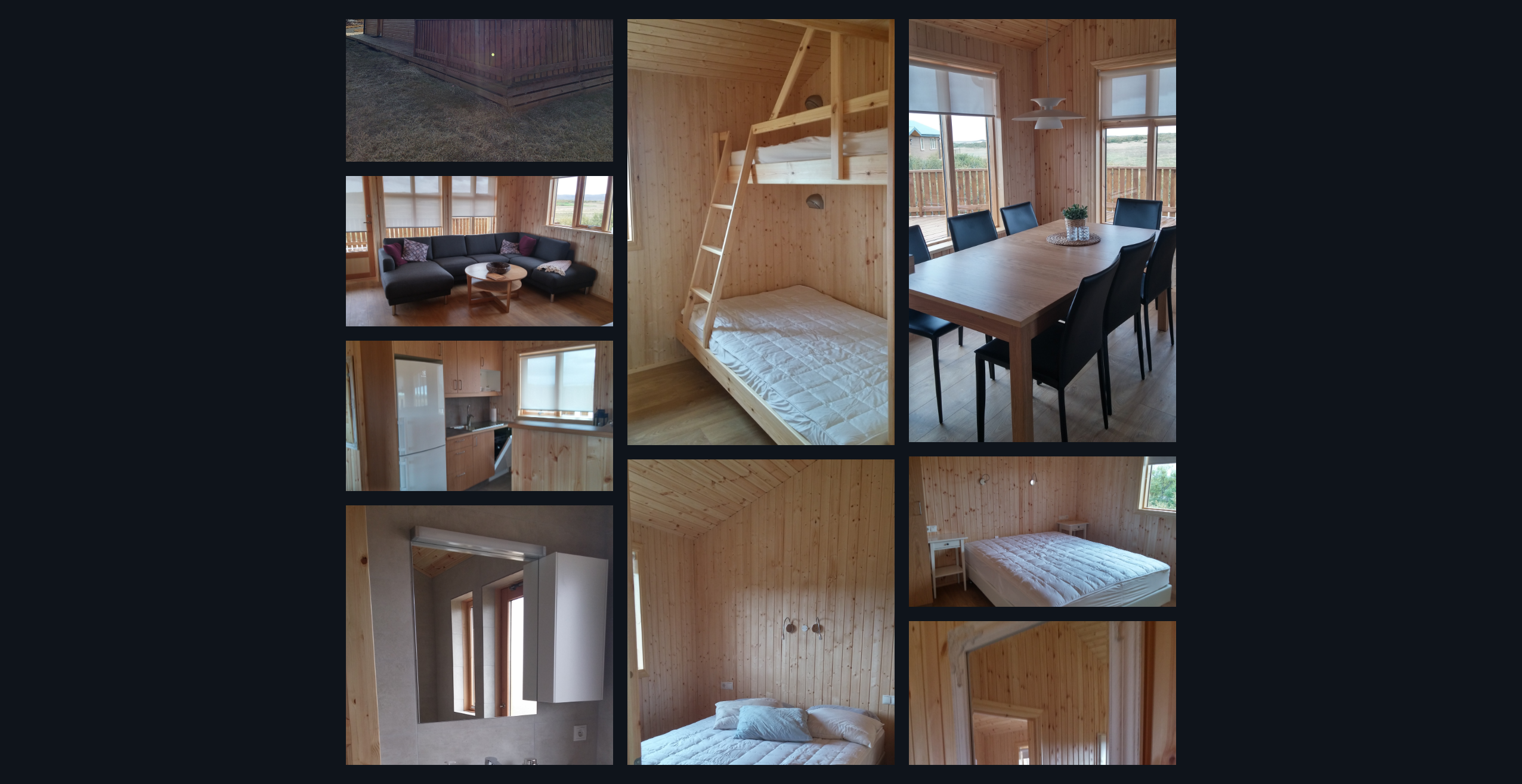
scroll to position [298, 0]
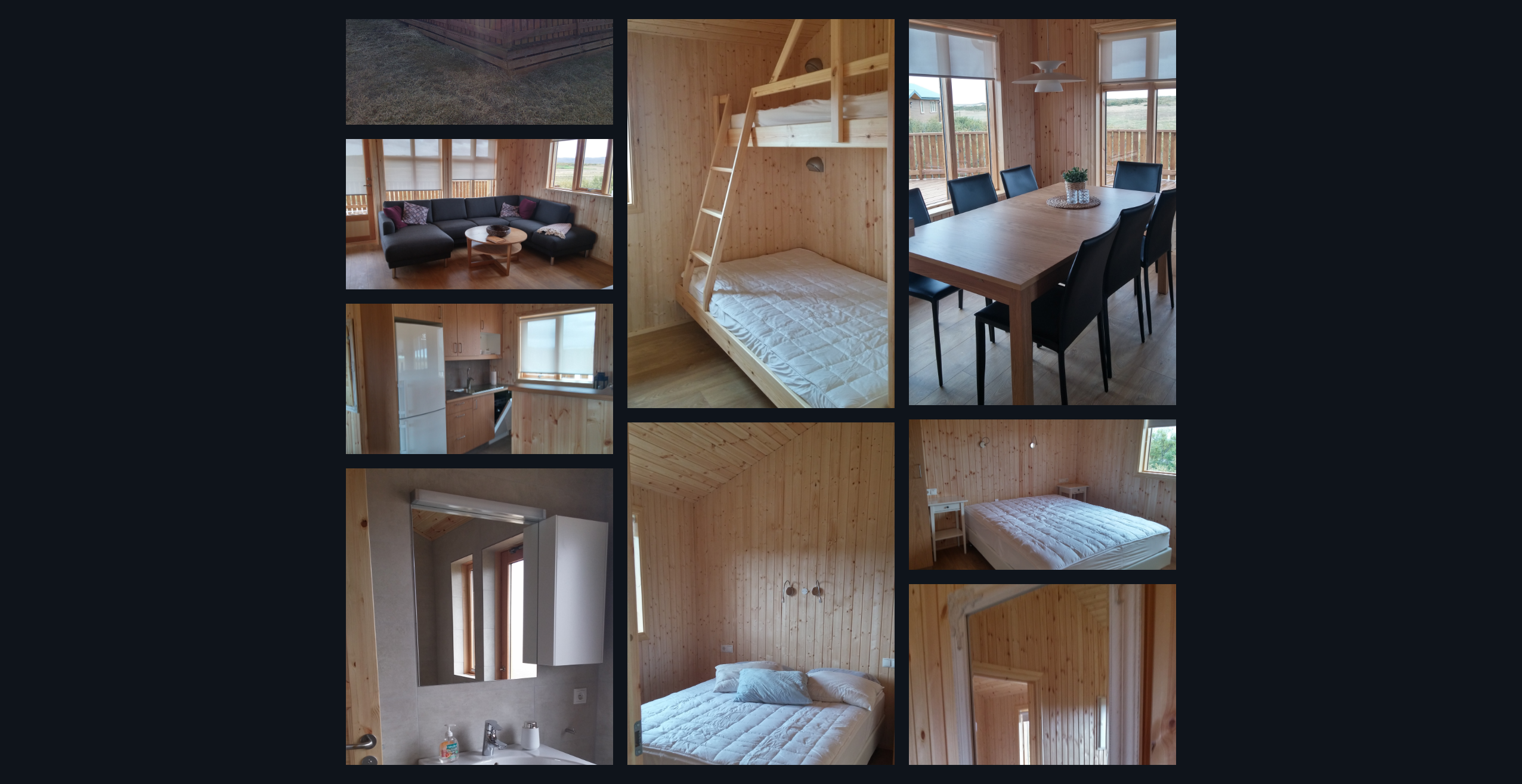
click at [290, 116] on div "15 Myndir" at bounding box center [761, 392] width 1522 height 784
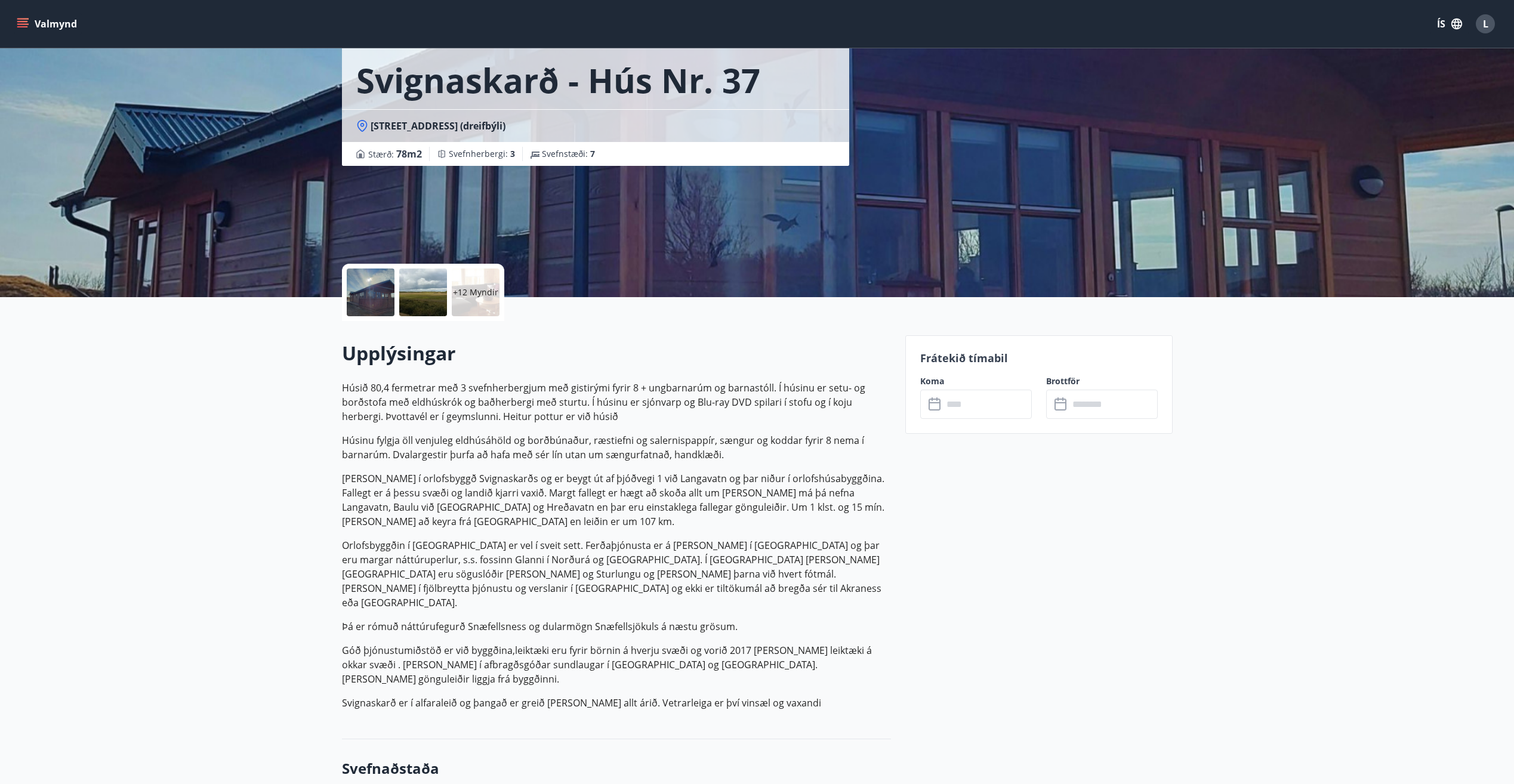
scroll to position [9, 0]
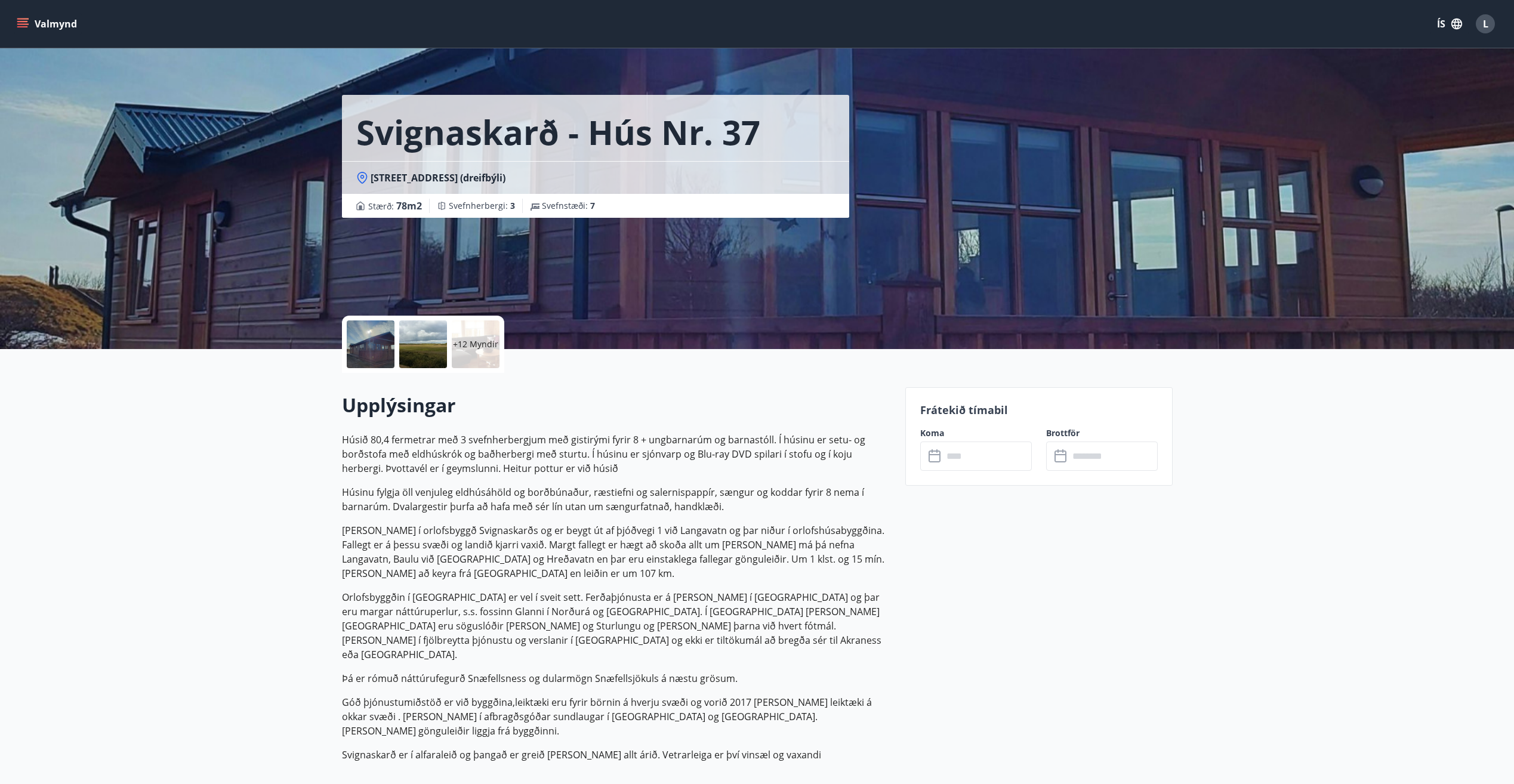
scroll to position [179, 0]
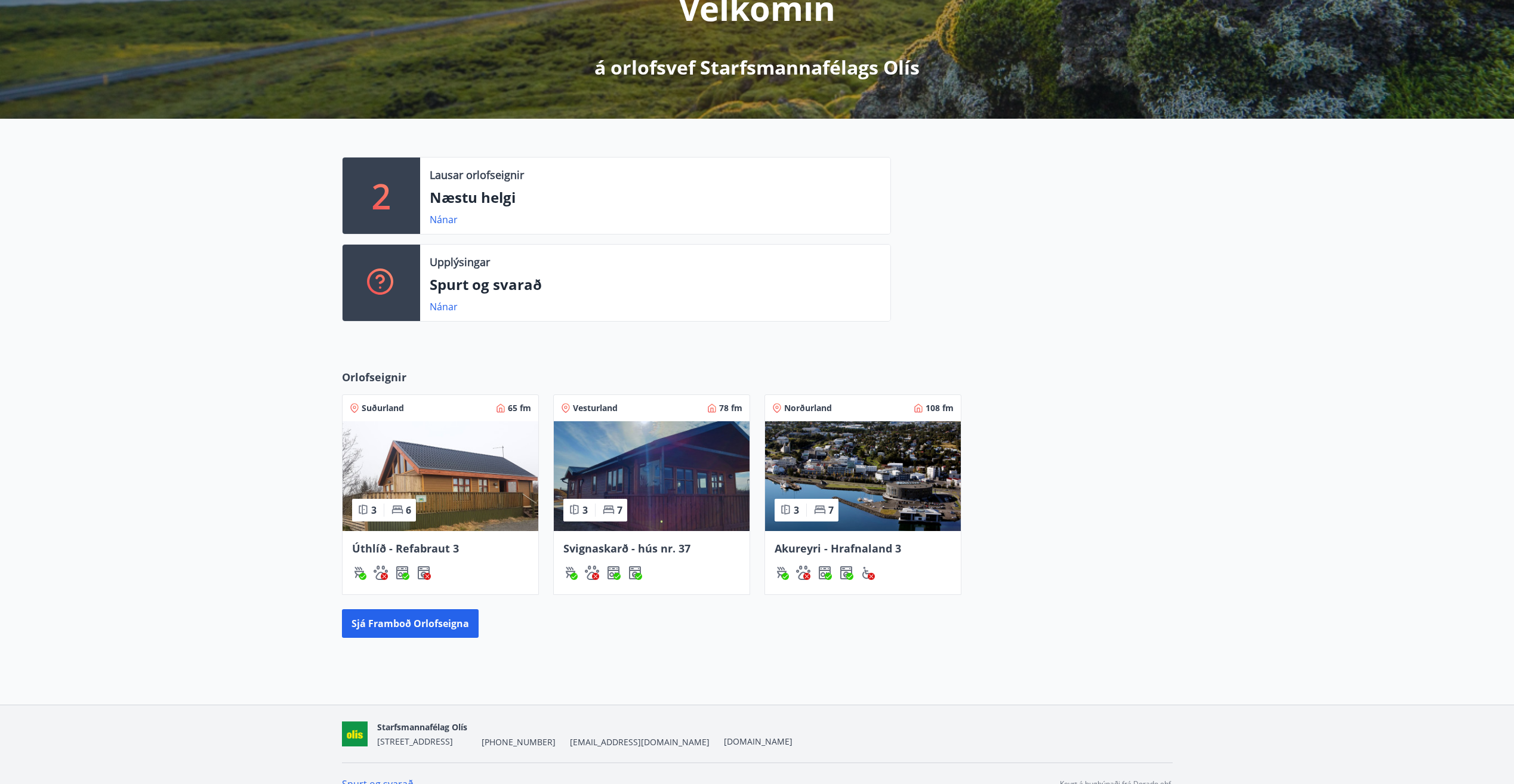
click at [859, 464] on img at bounding box center [863, 476] width 196 height 110
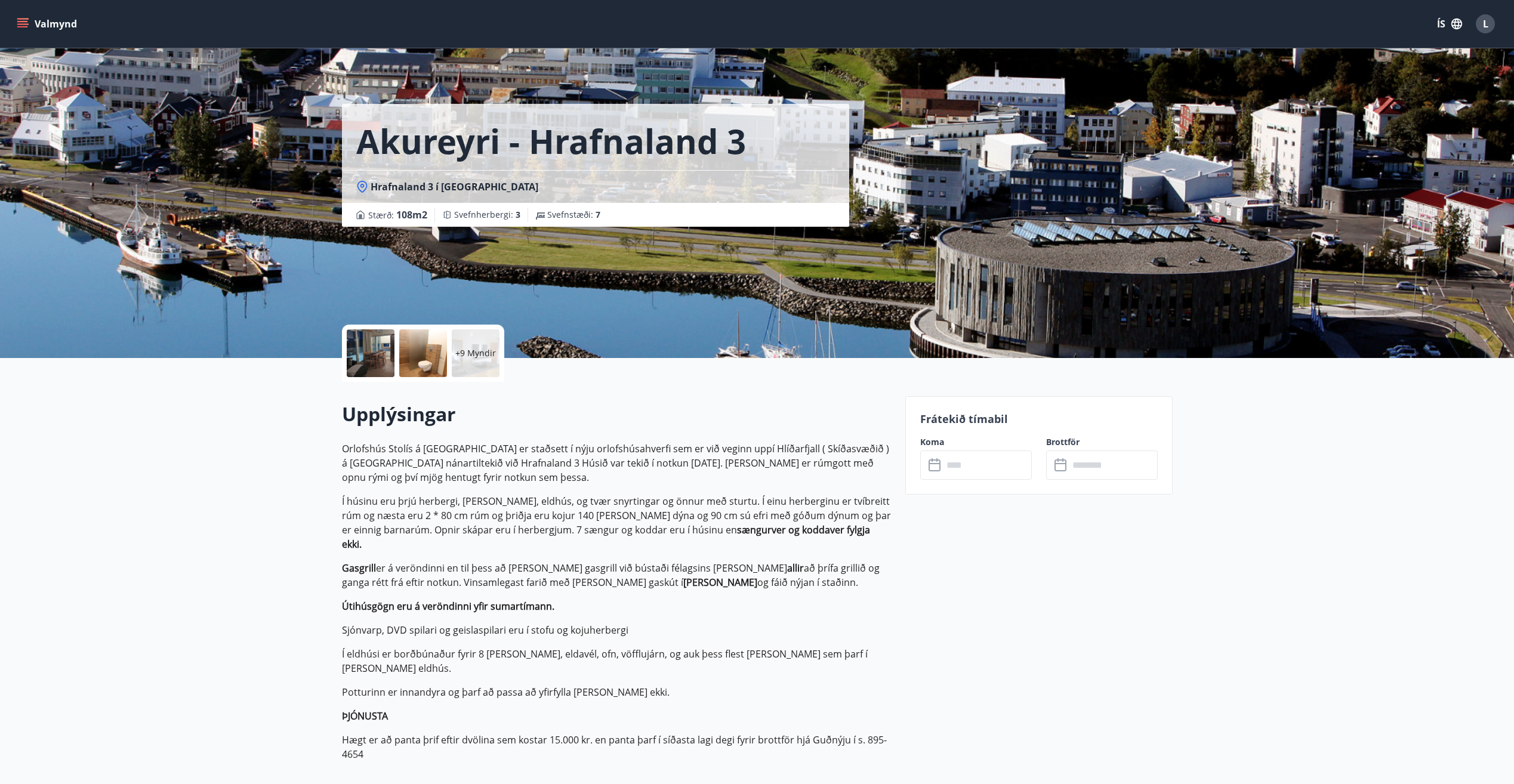
click at [462, 352] on p "+9 Myndir" at bounding box center [475, 353] width 40 height 12
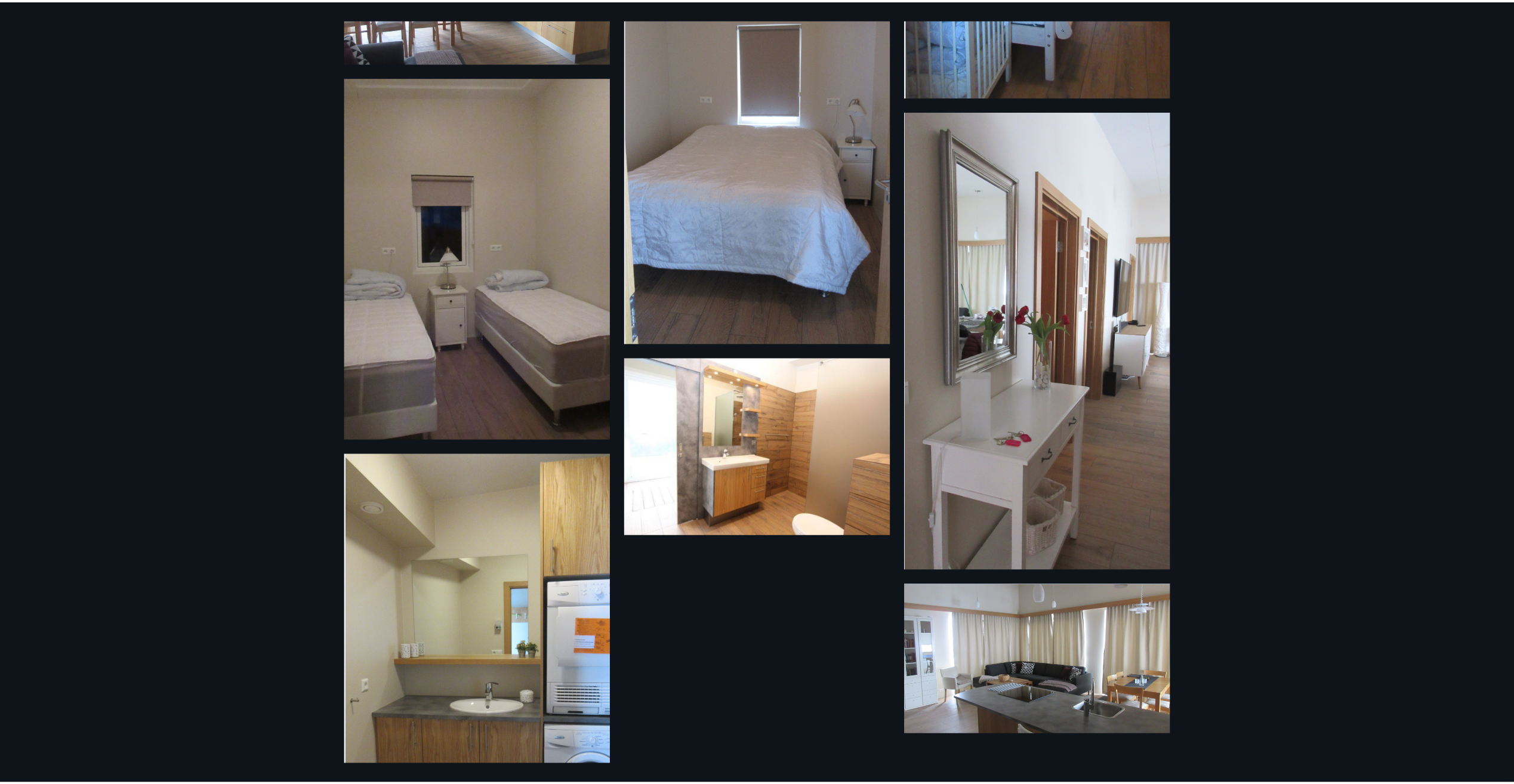
scroll to position [646, 0]
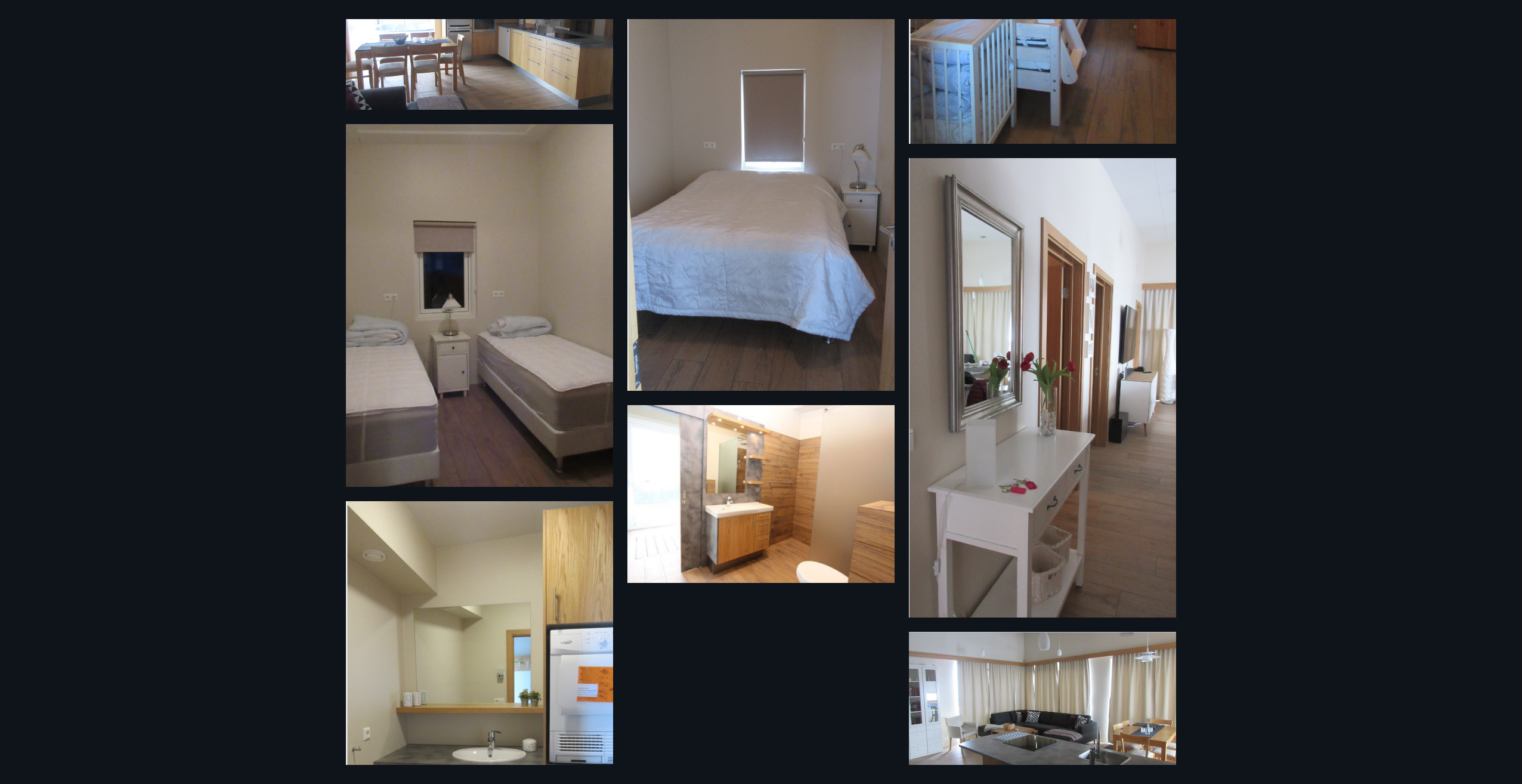
click at [133, 156] on div "15 Myndir" at bounding box center [761, 392] width 1522 height 784
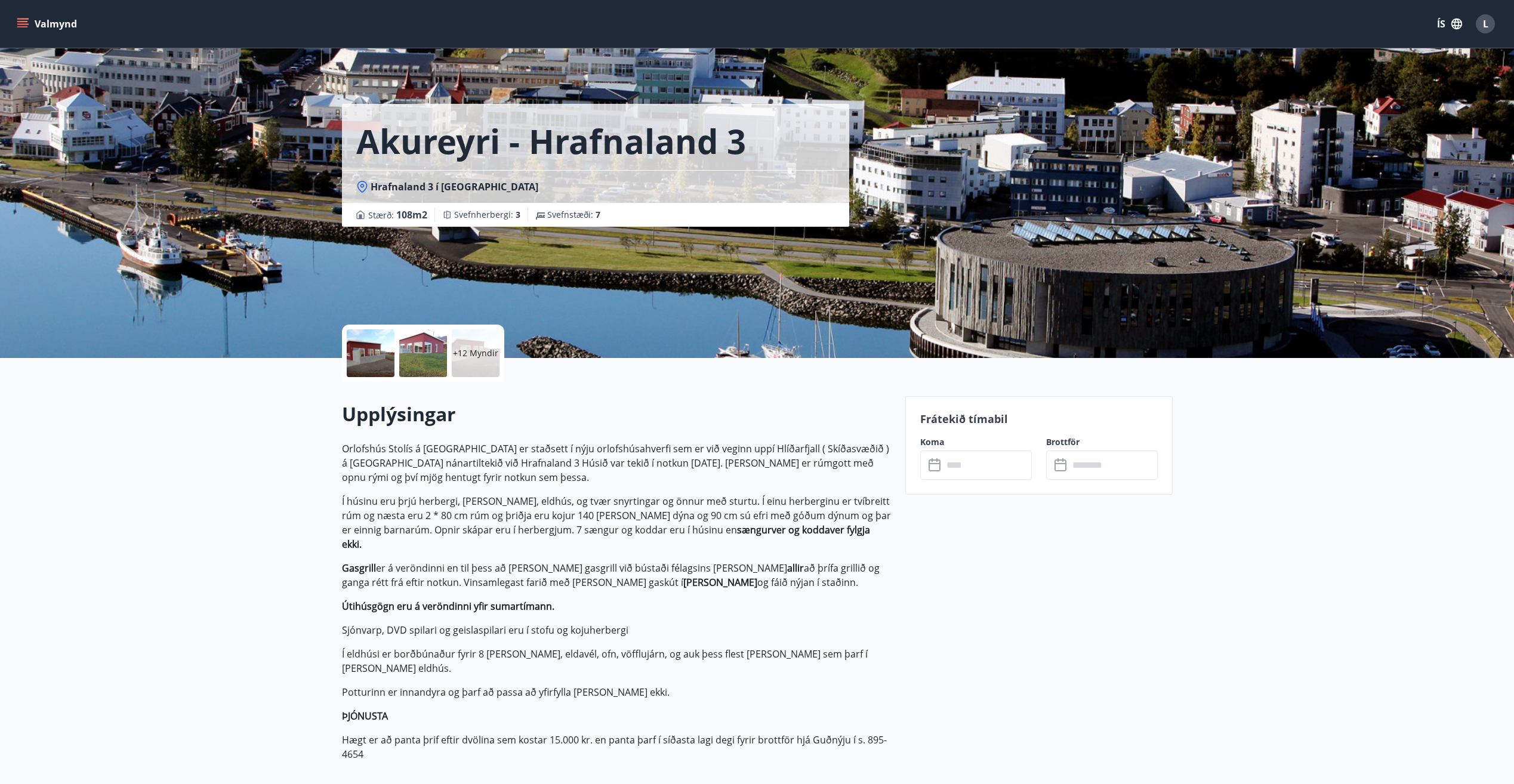
scroll to position [179, 0]
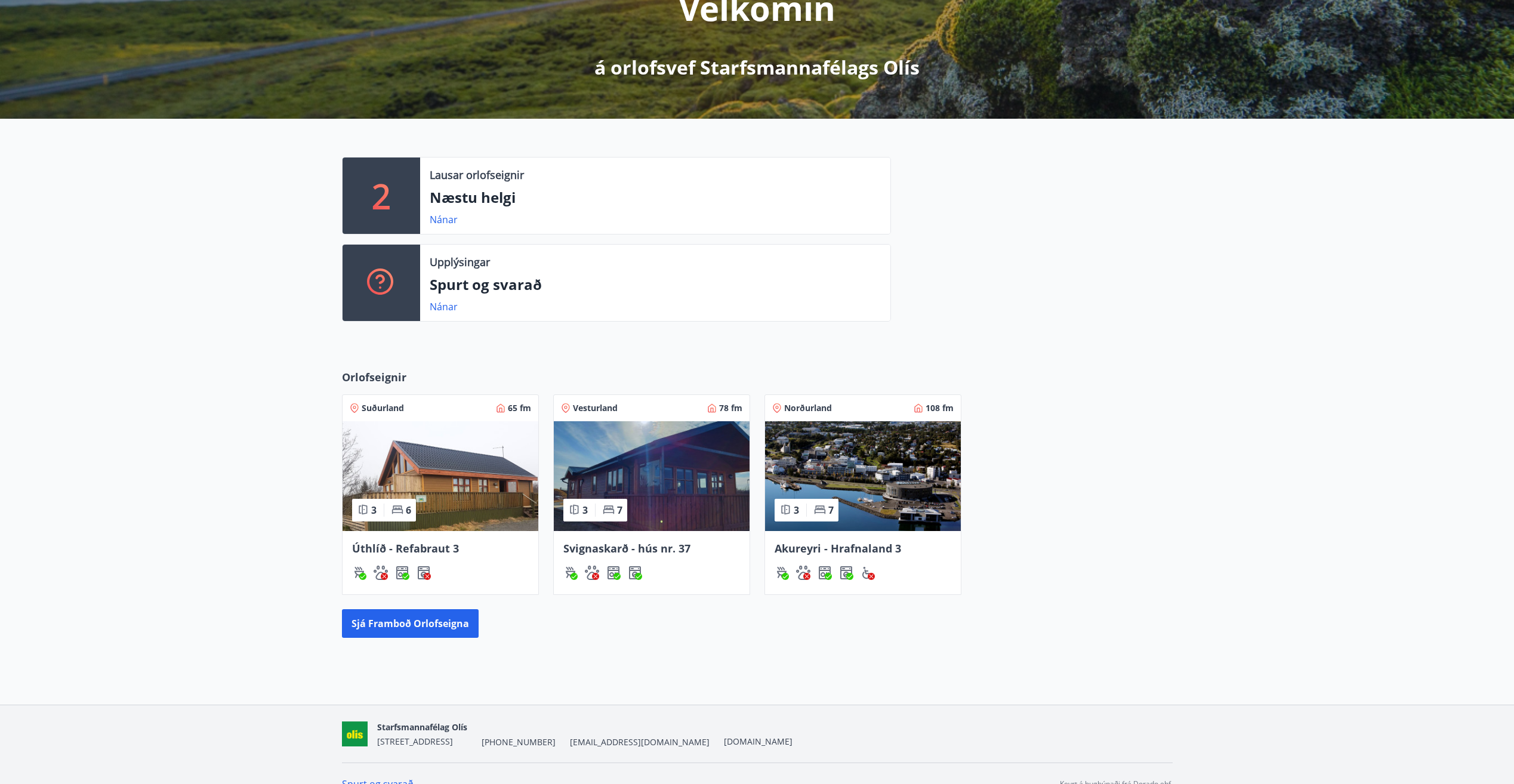
click at [464, 454] on img at bounding box center [440, 476] width 196 height 110
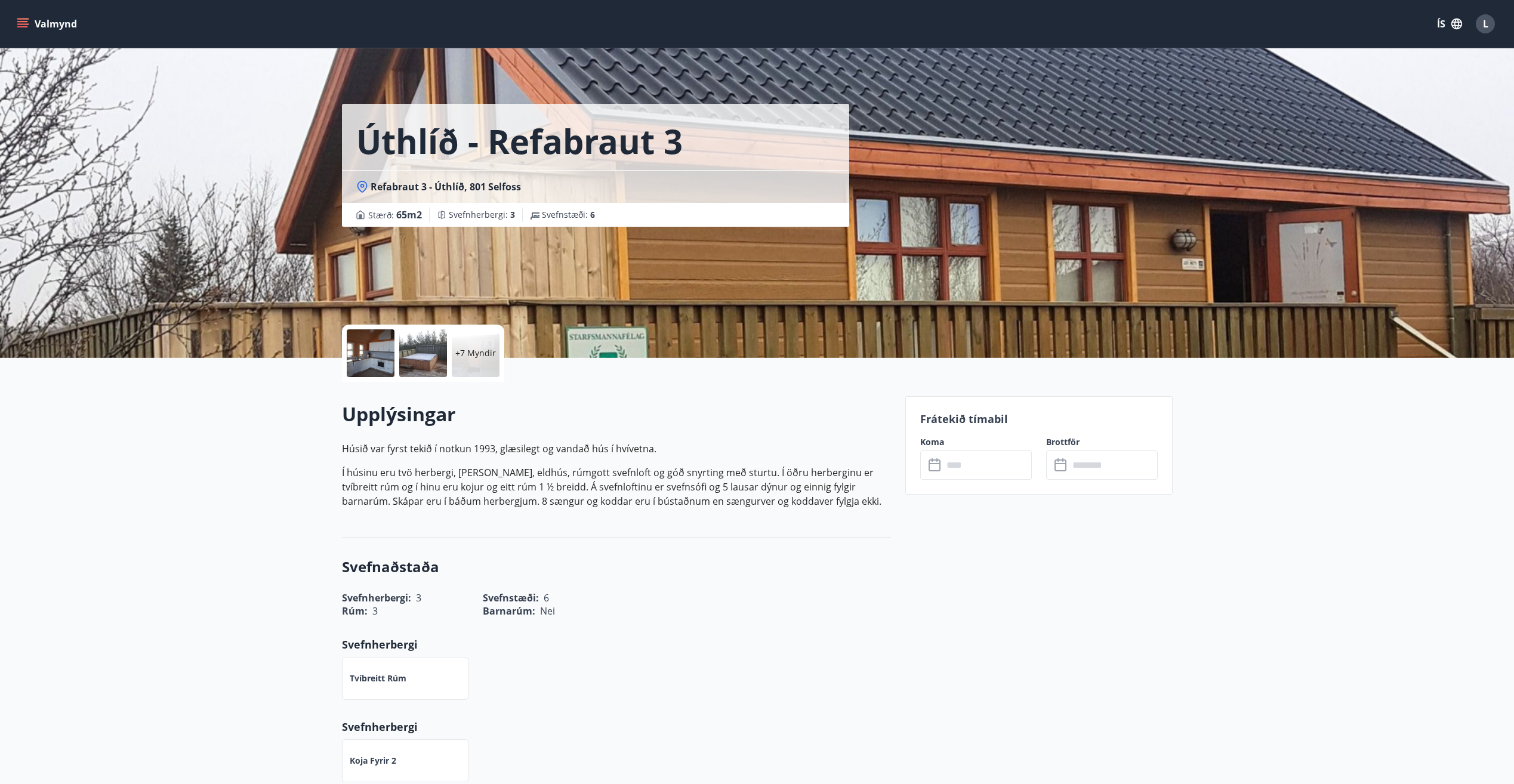
click at [455, 354] on p "+7 Myndir" at bounding box center [475, 353] width 40 height 12
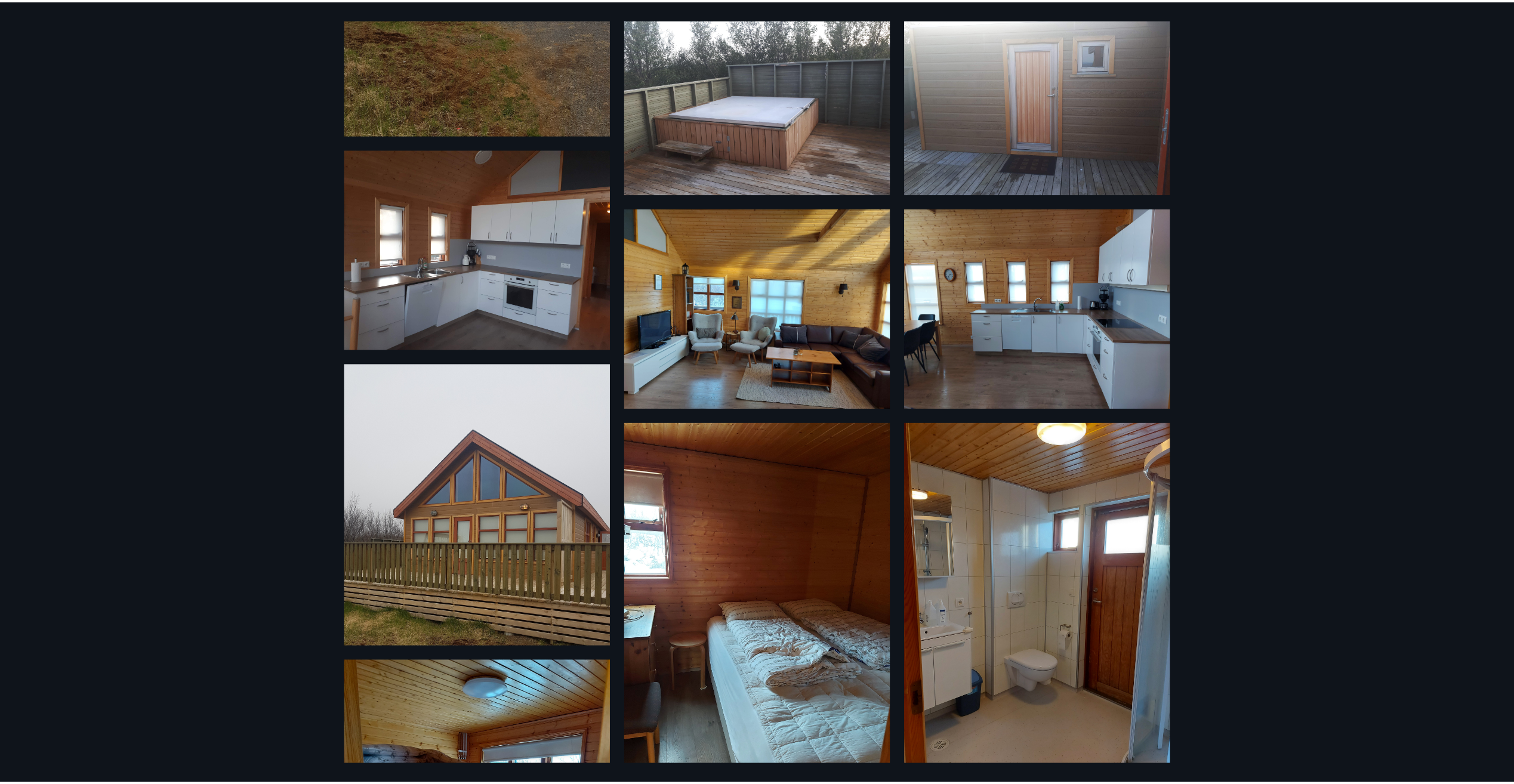
scroll to position [358, 0]
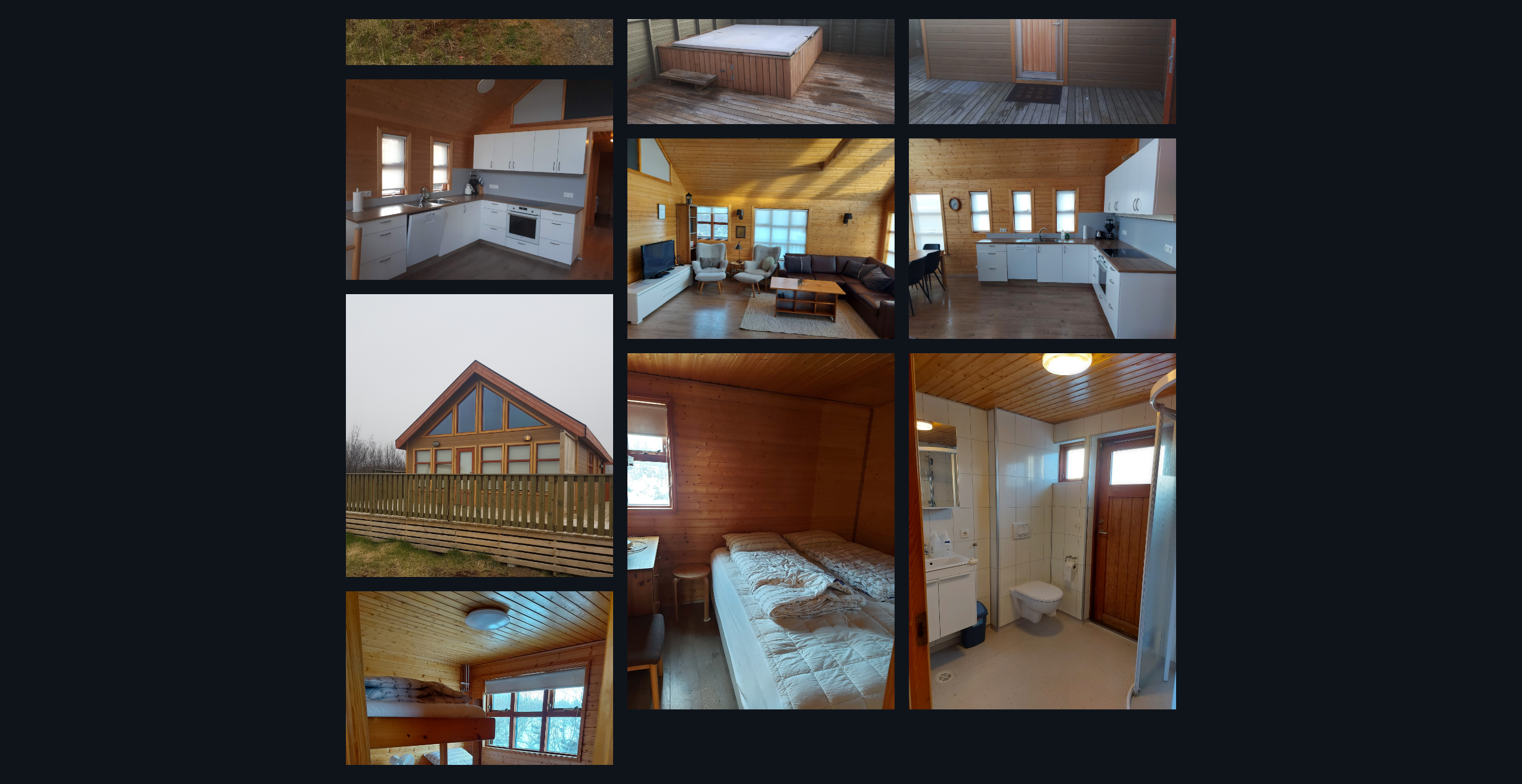
click at [1338, 489] on div "13 Myndir" at bounding box center [761, 392] width 1522 height 784
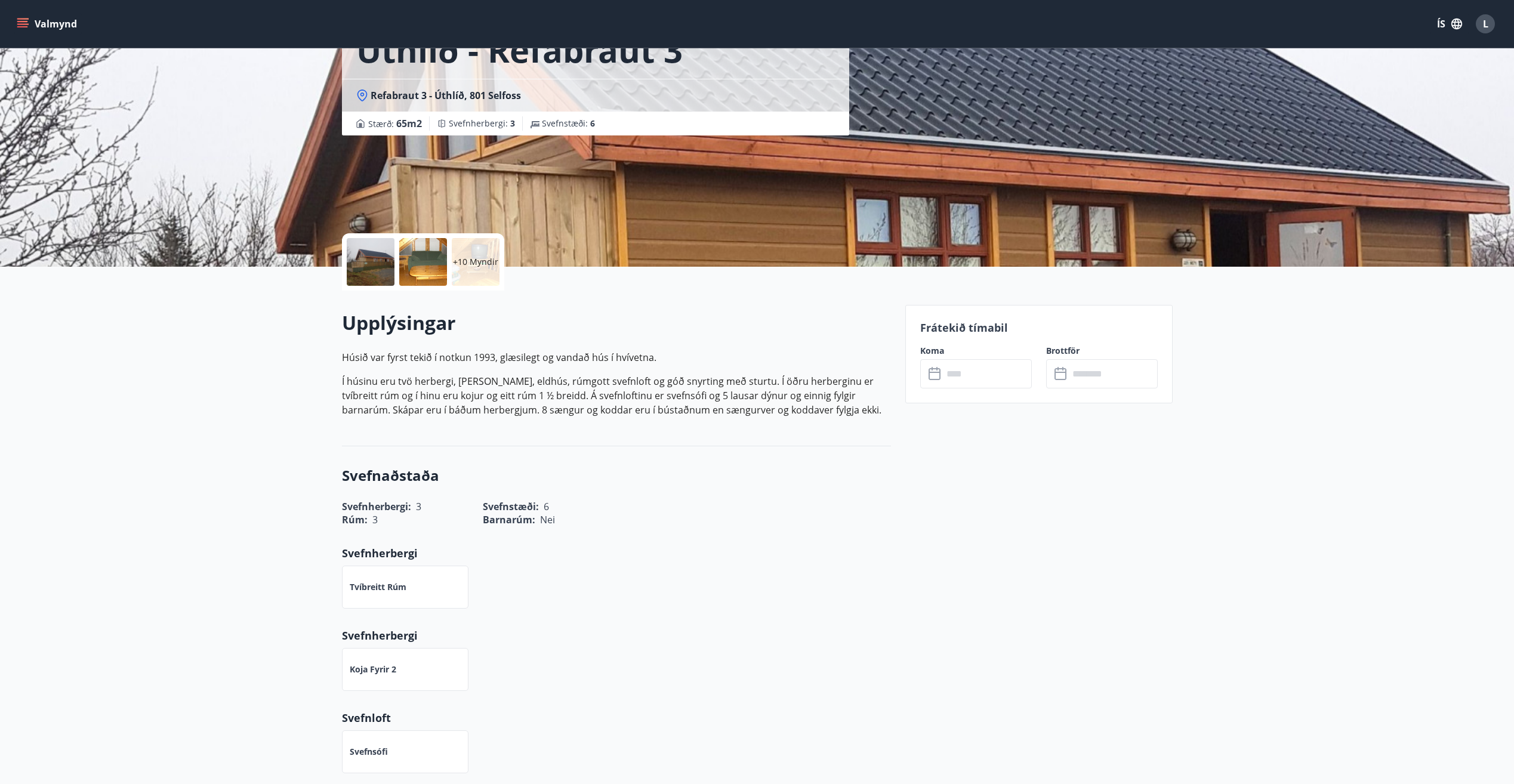
scroll to position [0, 0]
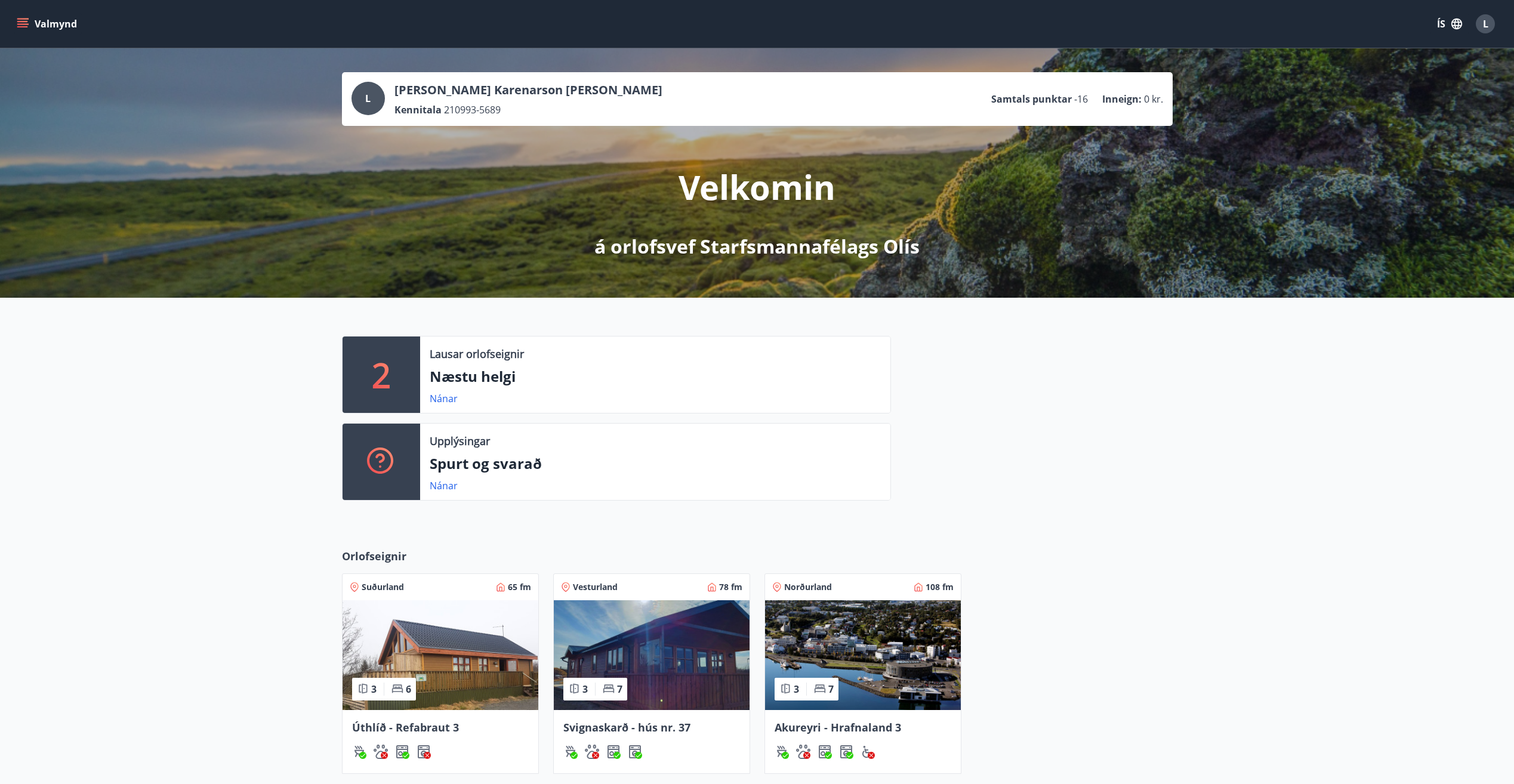
click at [1457, 23] on icon "button" at bounding box center [1456, 23] width 11 height 11
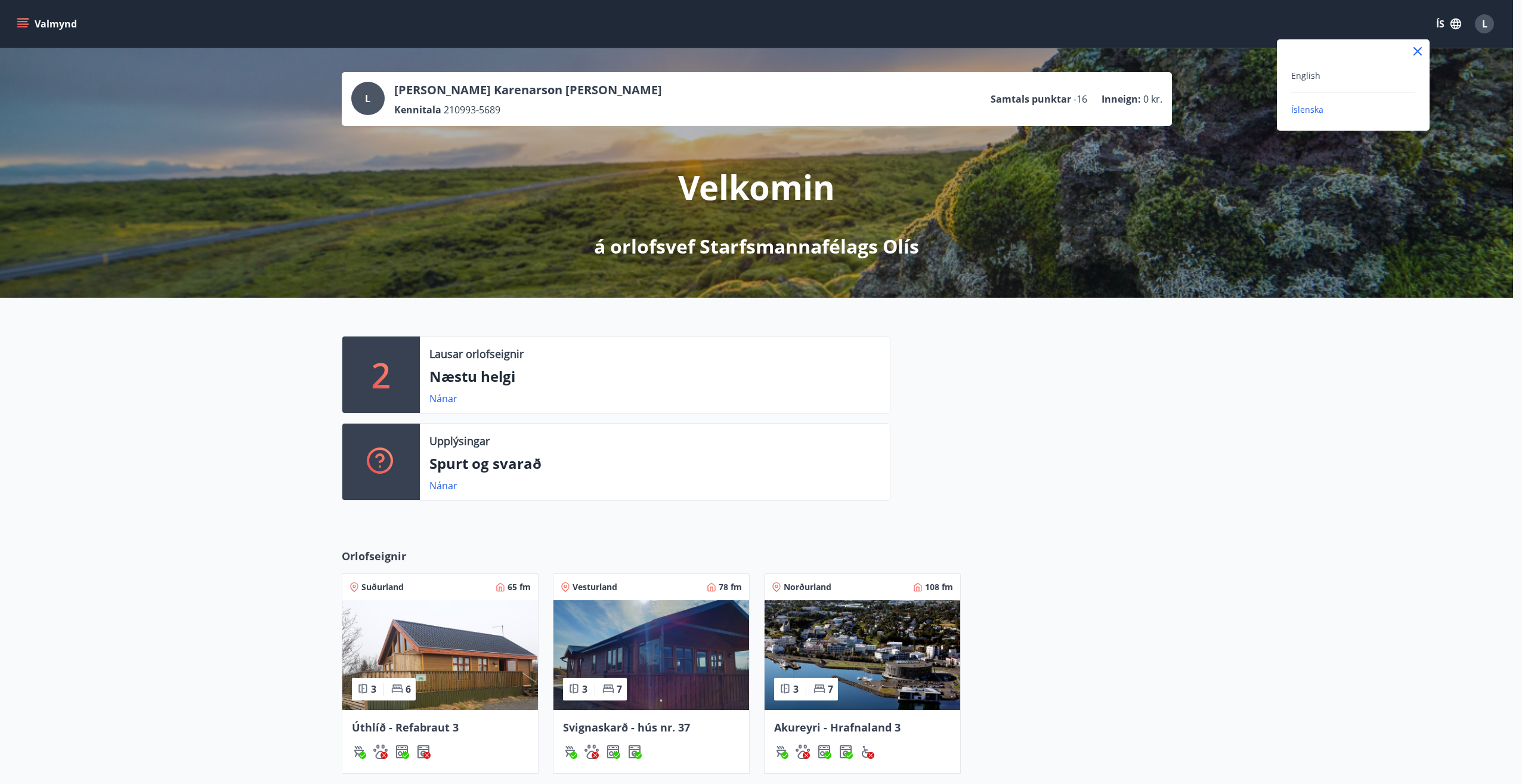
click at [1484, 18] on div at bounding box center [761, 392] width 1522 height 784
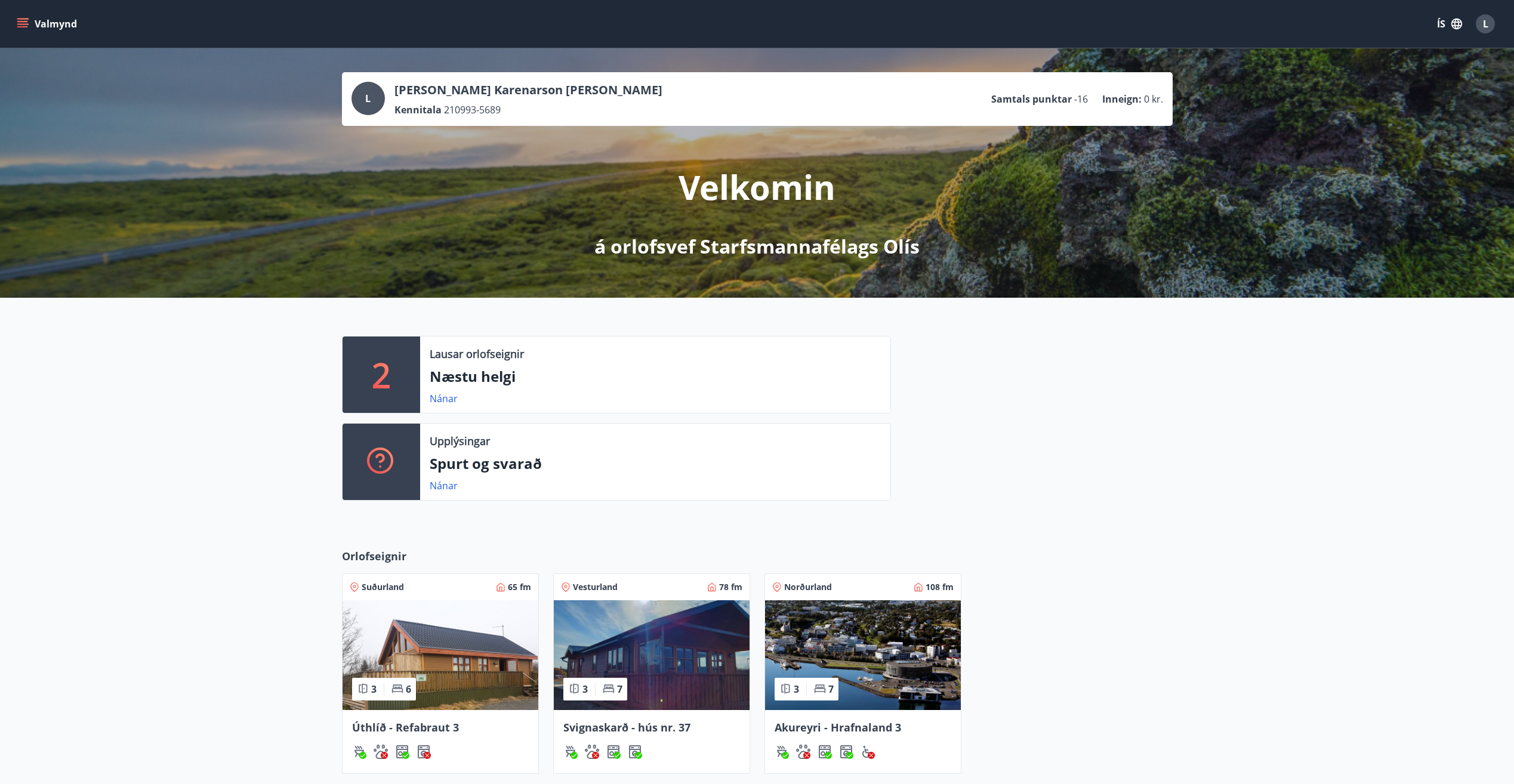
click at [1480, 21] on div "L" at bounding box center [1485, 23] width 19 height 19
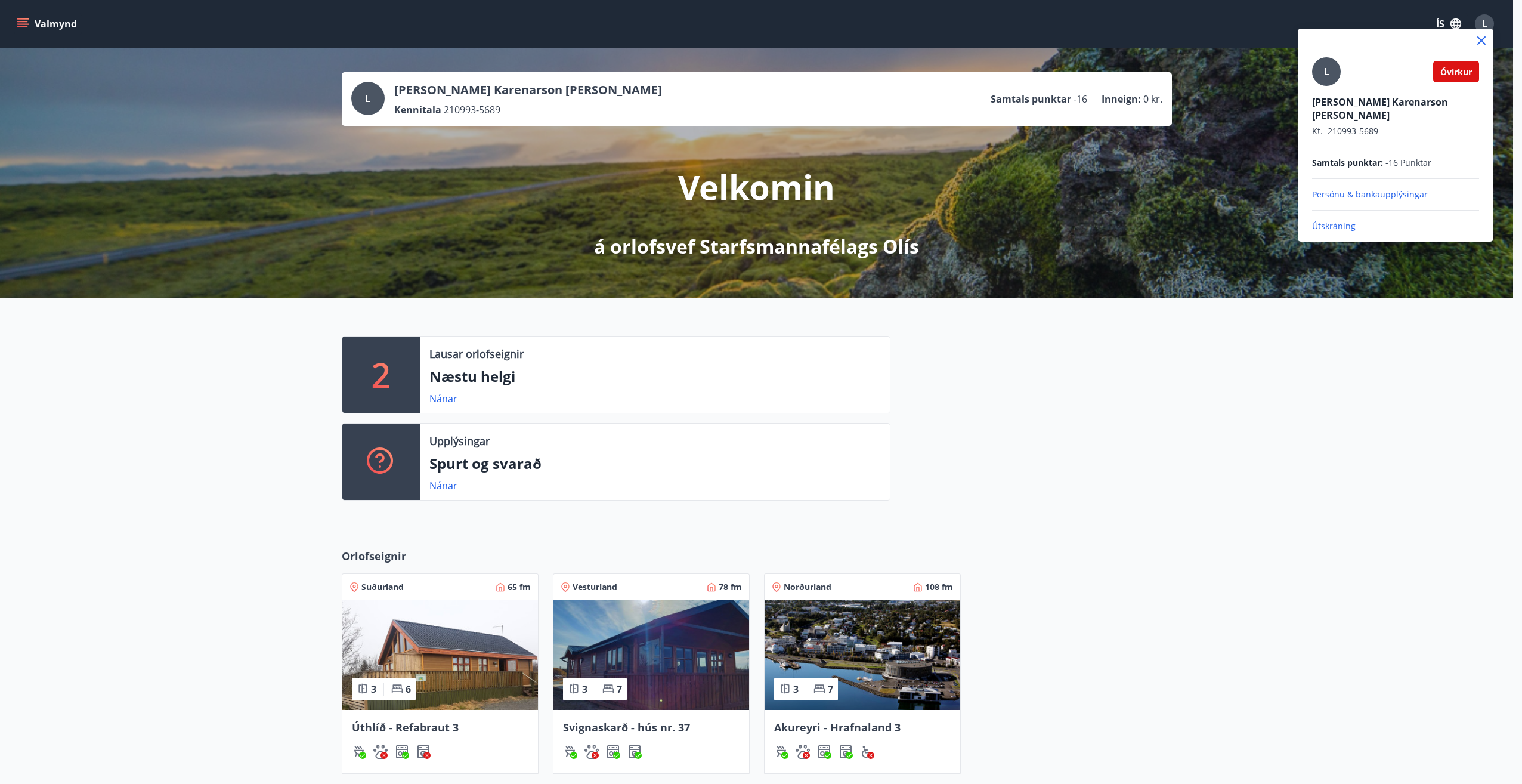
click at [1458, 70] on span "Óvirkur" at bounding box center [1456, 72] width 32 height 11
click at [1337, 220] on p "Útskráning" at bounding box center [1396, 225] width 167 height 12
